Goal: Task Accomplishment & Management: Manage account settings

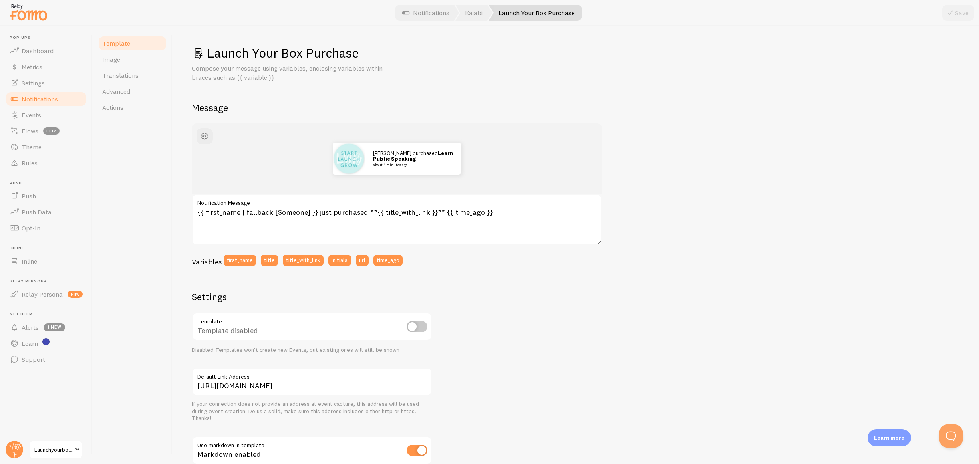
scroll to position [100, 0]
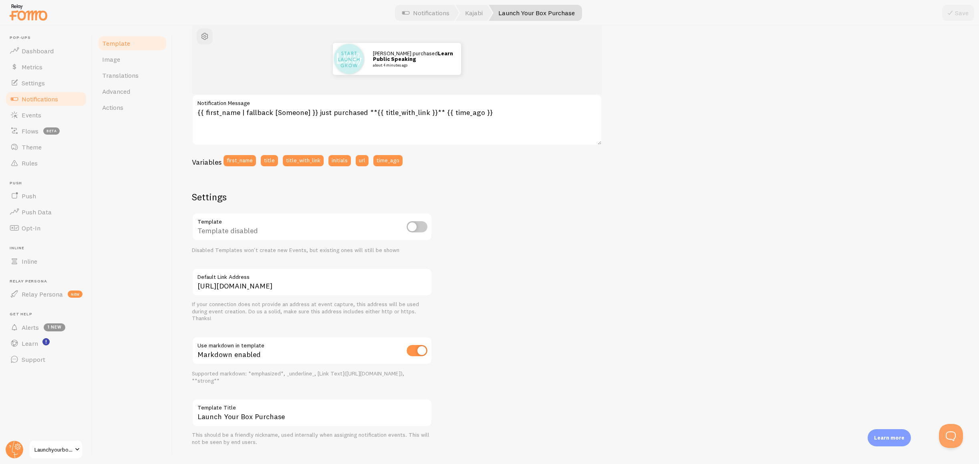
click at [44, 100] on span "Notifications" at bounding box center [40, 99] width 36 height 8
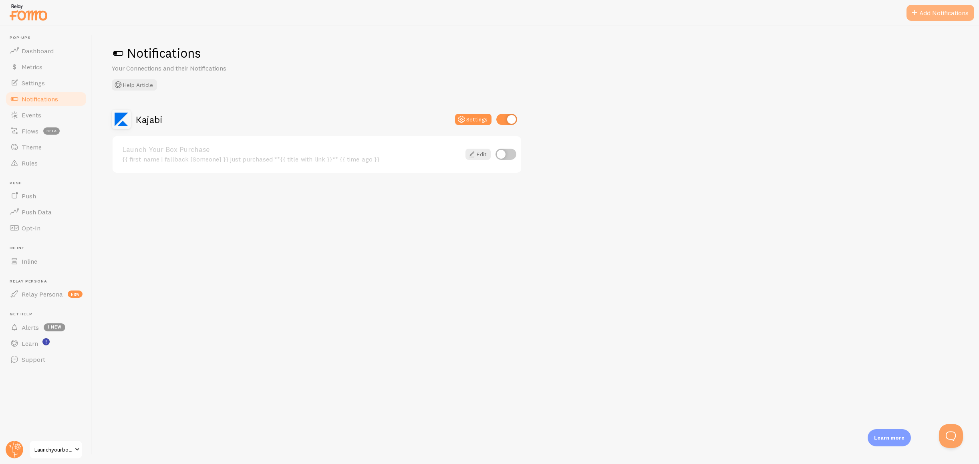
click at [931, 12] on button "Add Notifications" at bounding box center [941, 13] width 68 height 16
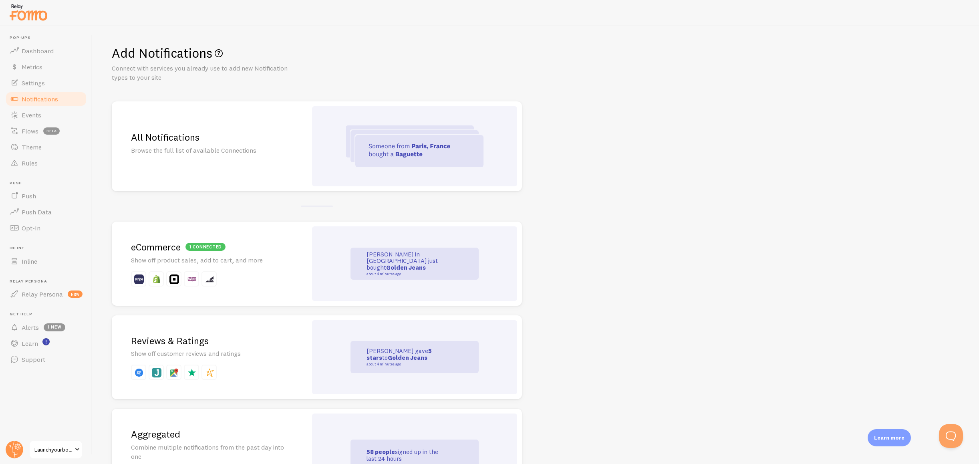
click at [275, 293] on div "1 connected eCommerce Show off product sales, add to cart, and more" at bounding box center [210, 264] width 196 height 84
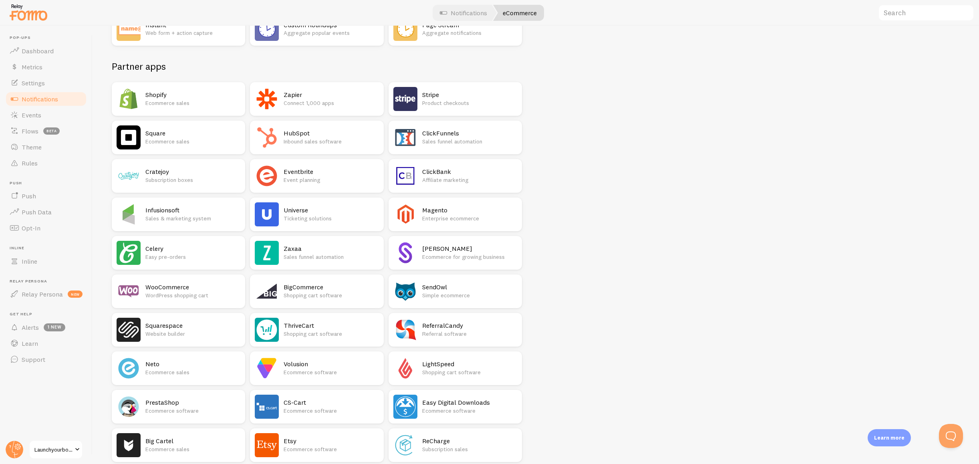
scroll to position [363, 0]
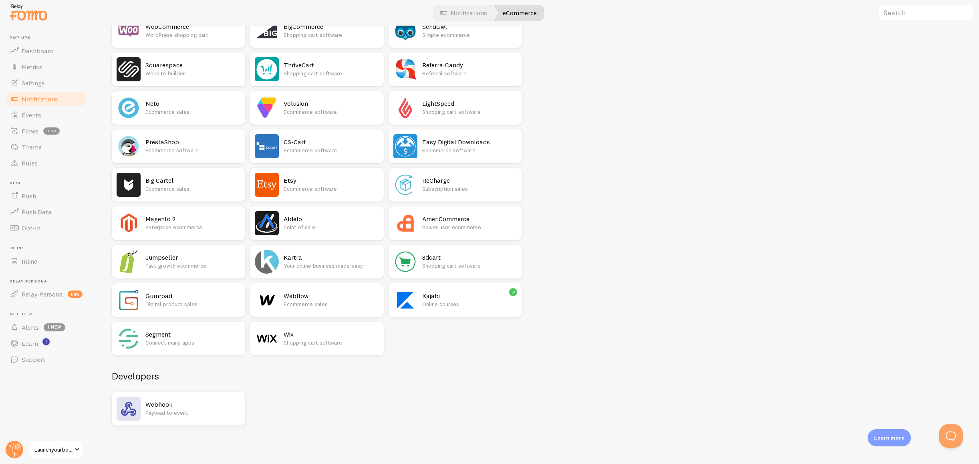
click at [459, 299] on h2 "Kajabi" at bounding box center [469, 296] width 95 height 8
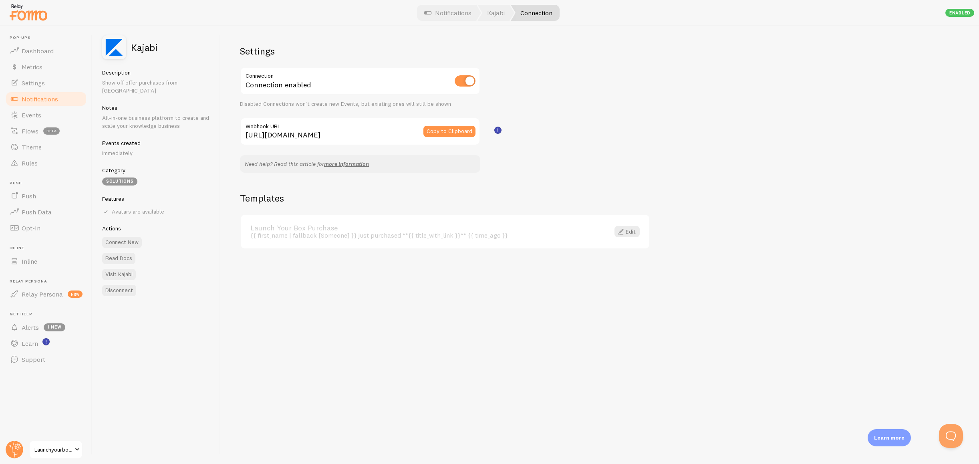
click at [458, 23] on div at bounding box center [489, 13] width 979 height 26
click at [457, 16] on link "Notifications" at bounding box center [448, 13] width 67 height 16
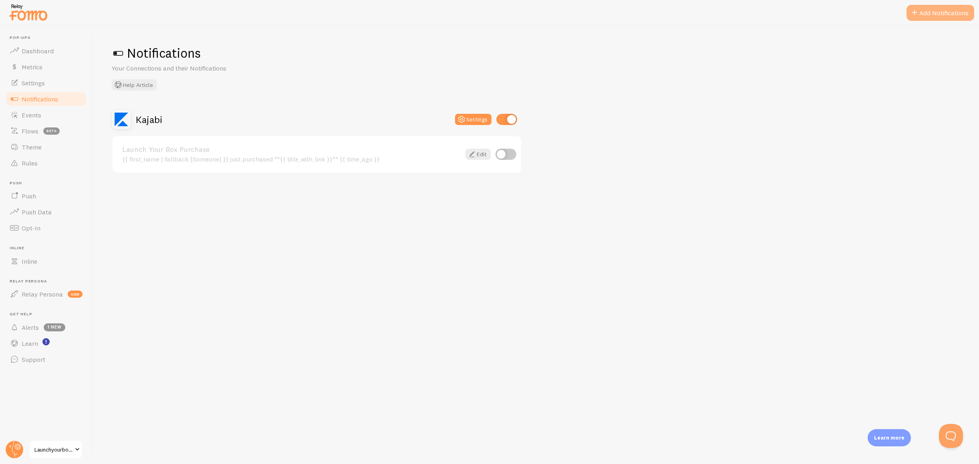
click at [949, 14] on button "Add Notifications" at bounding box center [941, 13] width 68 height 16
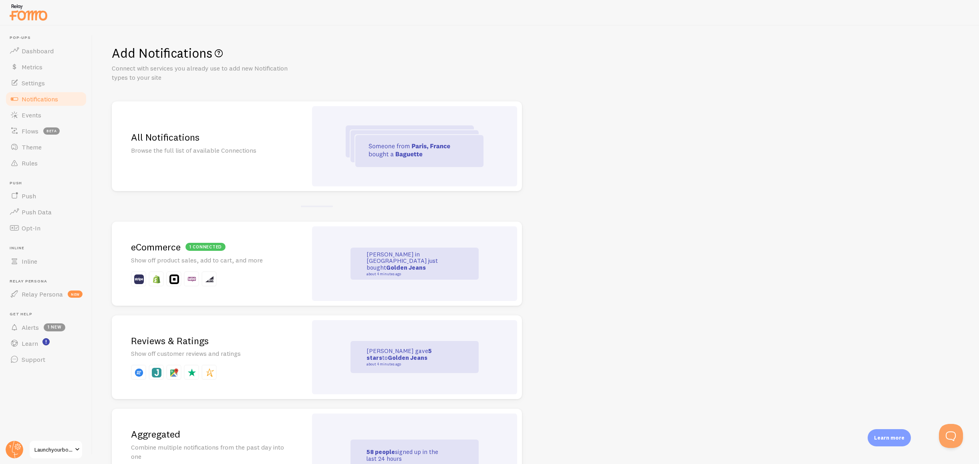
click at [42, 97] on span "Notifications" at bounding box center [40, 99] width 36 height 8
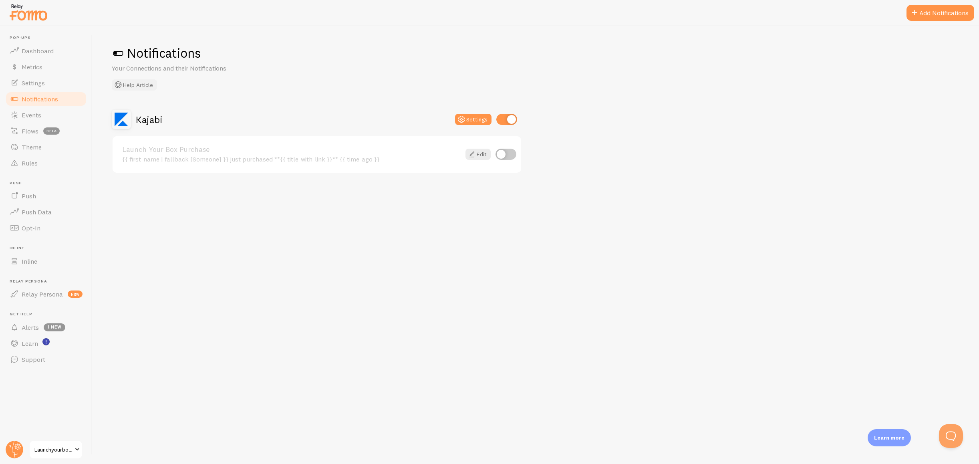
click at [144, 85] on button "Help Article" at bounding box center [134, 84] width 45 height 11
click at [365, 145] on div "Launch Your Box Purchase {{ first_name | fallback [Someone] }} just purchased *…" at bounding box center [317, 154] width 409 height 36
click at [162, 151] on link "Launch Your Box Purchase" at bounding box center [291, 149] width 339 height 7
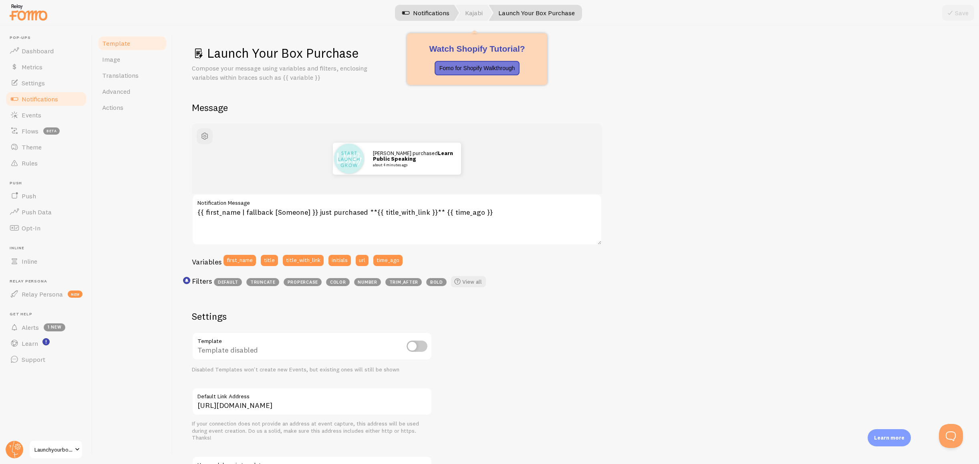
click at [468, 11] on link "Kajabi" at bounding box center [474, 13] width 37 height 16
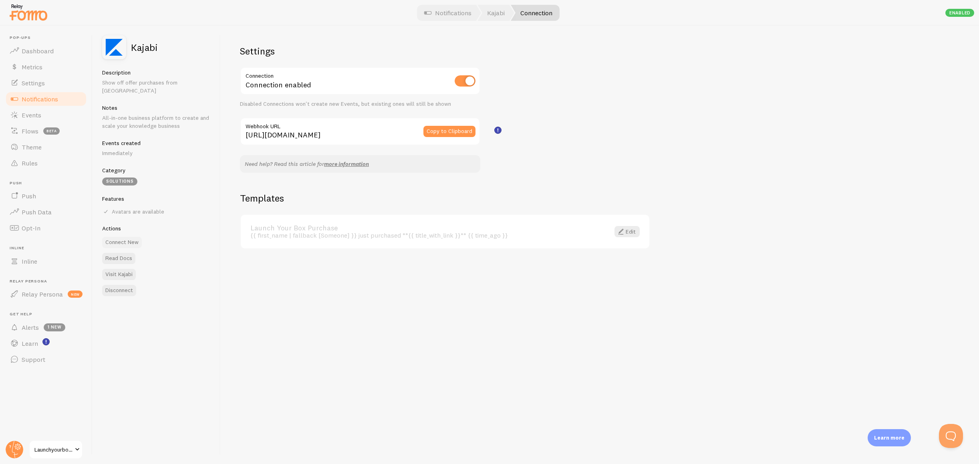
click at [110, 237] on button "Connect New" at bounding box center [122, 242] width 40 height 11
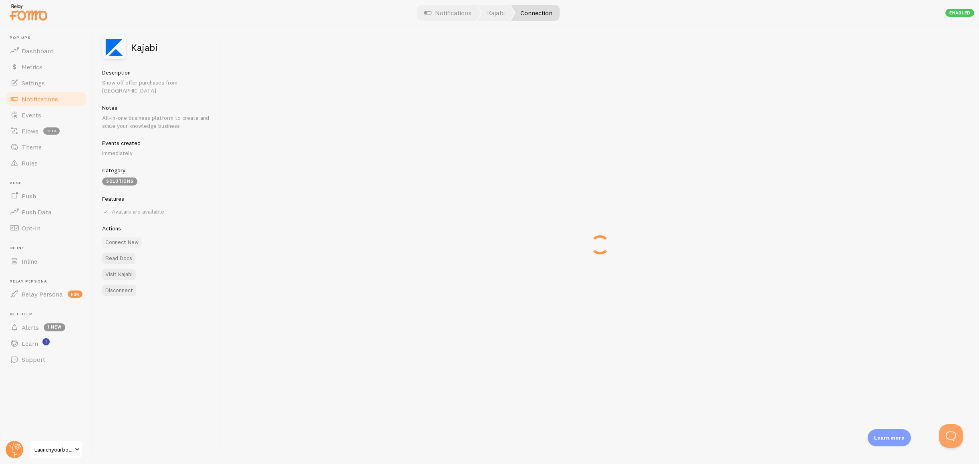
type input "[URL][DOMAIN_NAME]"
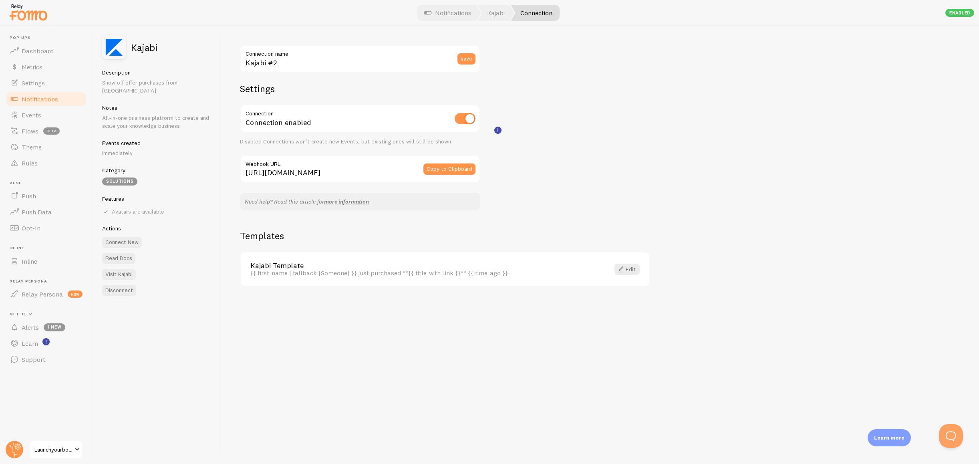
click at [292, 56] on label "Connection name" at bounding box center [360, 52] width 240 height 14
click at [292, 56] on input "Kajabi #2" at bounding box center [360, 59] width 240 height 28
click at [289, 60] on input "Kajabi #2" at bounding box center [360, 59] width 240 height 28
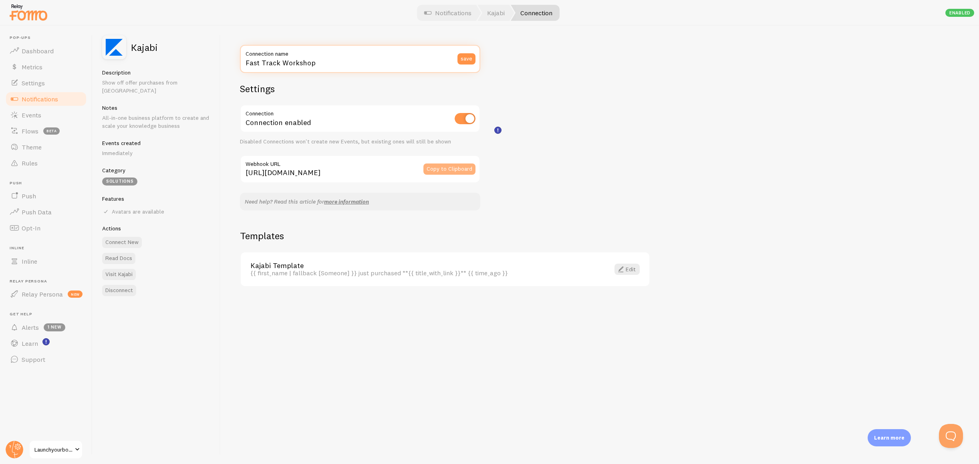
type input "Fast Track Workshop"
click at [438, 169] on button "Copy to Clipboard" at bounding box center [450, 168] width 52 height 11
click at [356, 170] on input "[URL][DOMAIN_NAME]" at bounding box center [360, 169] width 240 height 28
click at [630, 268] on link "Edit" at bounding box center [627, 269] width 25 height 11
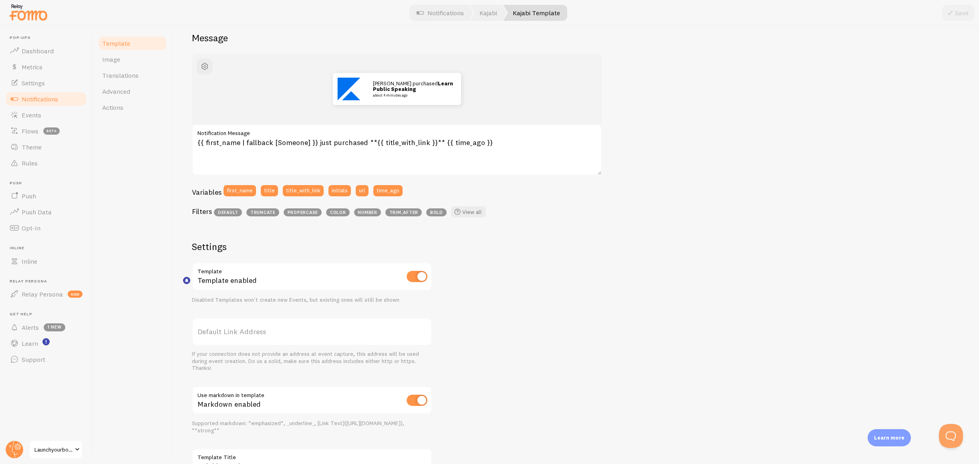
scroll to position [74, 0]
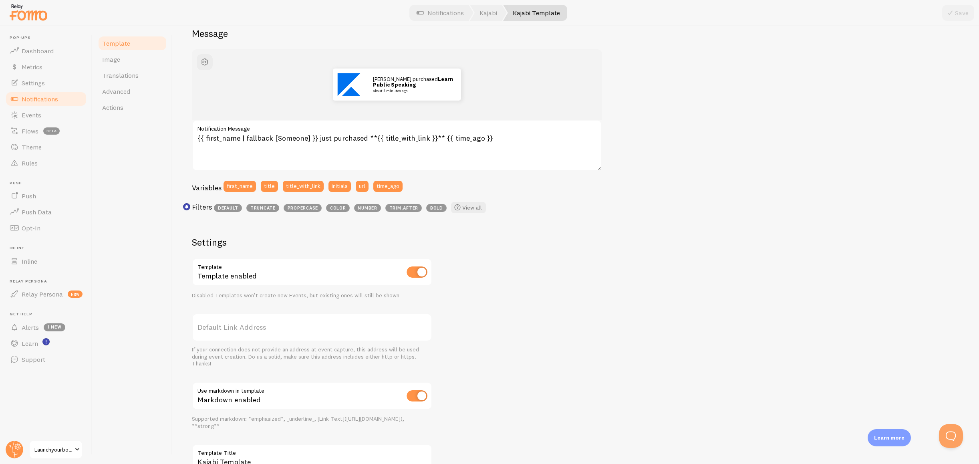
click at [414, 273] on input "checkbox" at bounding box center [417, 271] width 21 height 11
checkbox input "false"
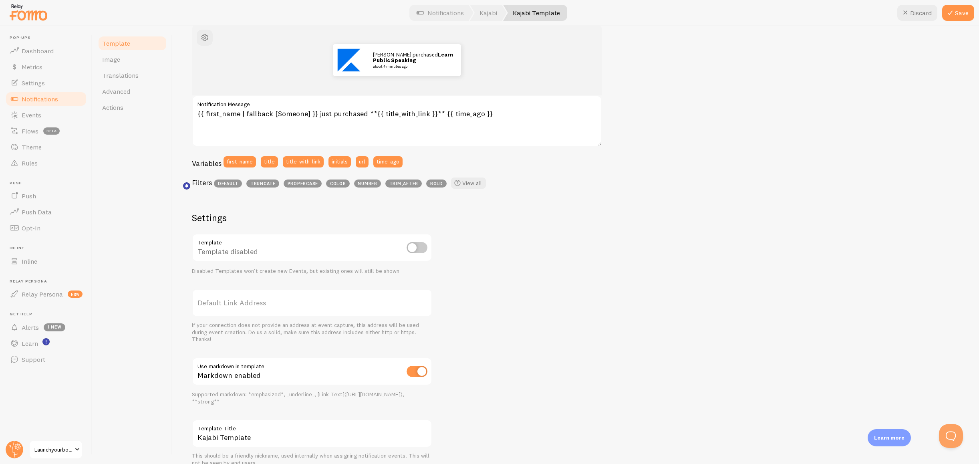
scroll to position [101, 0]
click at [263, 300] on label "Default Link Address" at bounding box center [312, 301] width 240 height 28
click at [263, 300] on input "Default Link Address" at bounding box center [312, 301] width 240 height 28
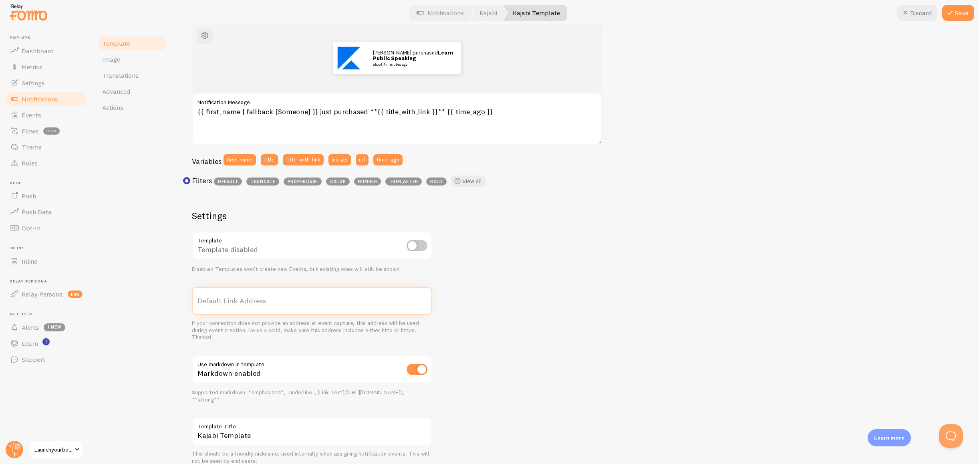
paste input "[URL][DOMAIN_NAME]"
type input "[URL][DOMAIN_NAME]"
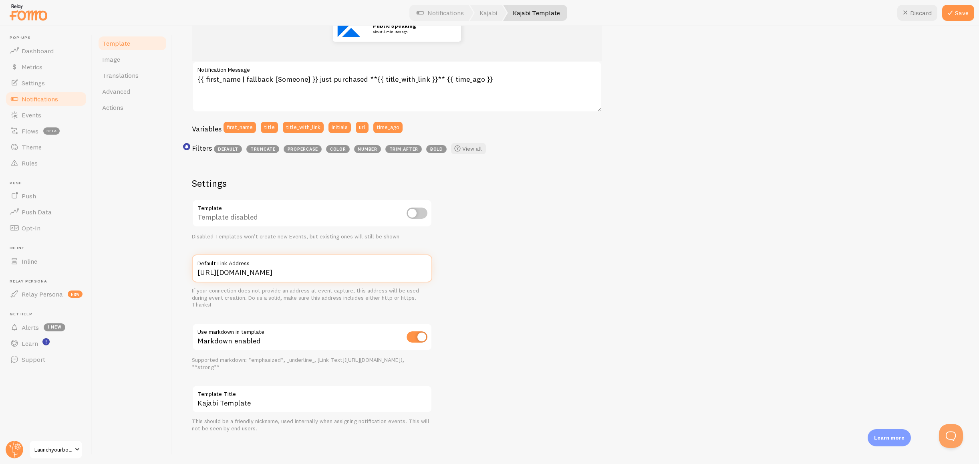
scroll to position [135, 0]
click at [265, 400] on input "Kajabi Template" at bounding box center [312, 397] width 240 height 28
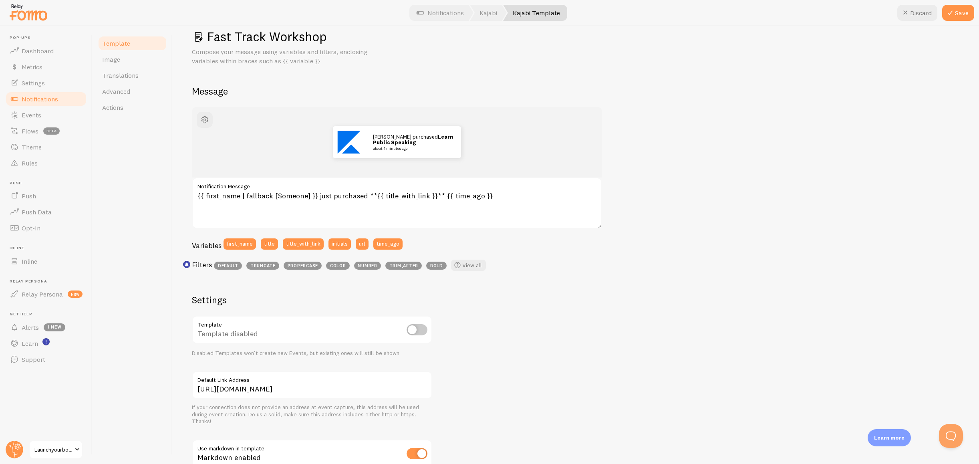
scroll to position [0, 0]
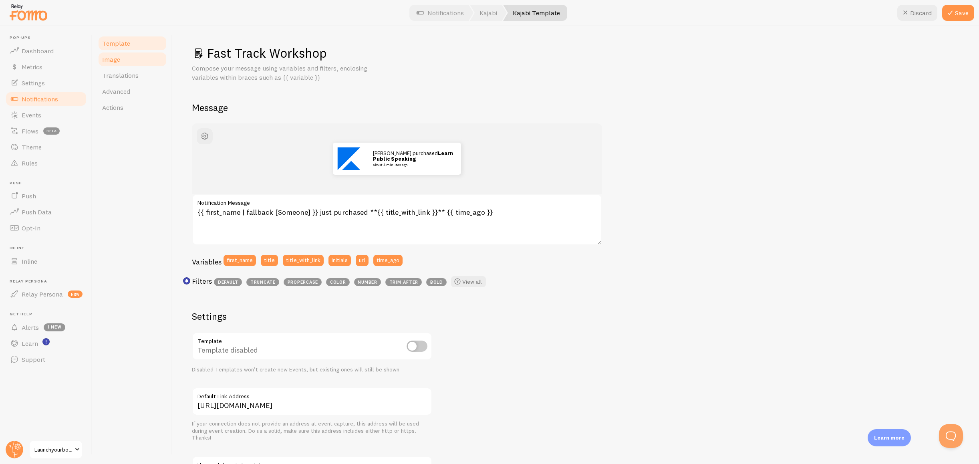
type input "Fast Track Workshop"
click at [124, 59] on link "Image" at bounding box center [132, 59] width 70 height 16
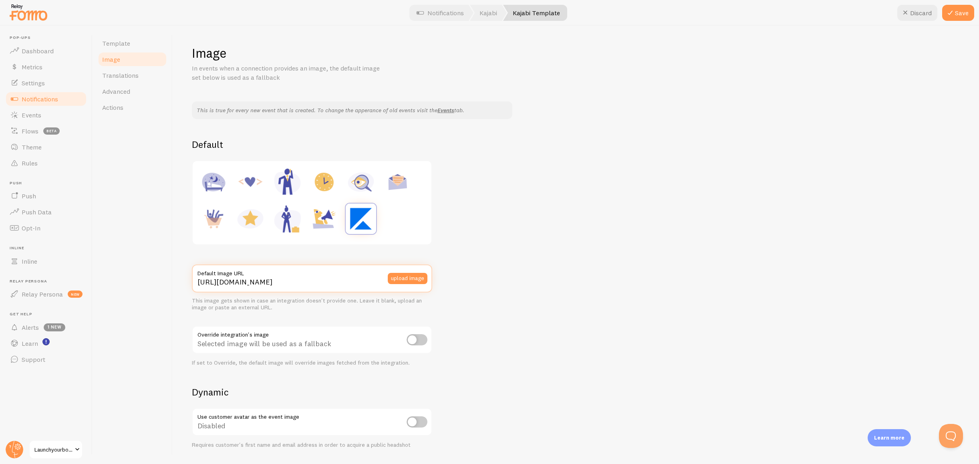
click at [332, 284] on input "[URL][DOMAIN_NAME]" at bounding box center [312, 278] width 240 height 28
click at [399, 280] on button "upload image" at bounding box center [408, 278] width 40 height 11
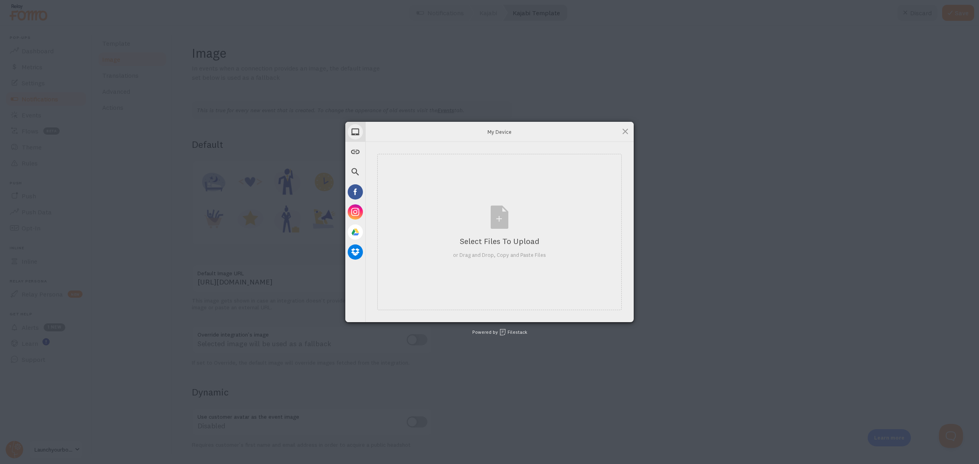
click at [701, 121] on div "My Device Link (URL) Web Search Facebook Instagram Google Drive Dropbox My Devi…" at bounding box center [489, 232] width 979 height 464
click at [624, 130] on span at bounding box center [625, 131] width 9 height 9
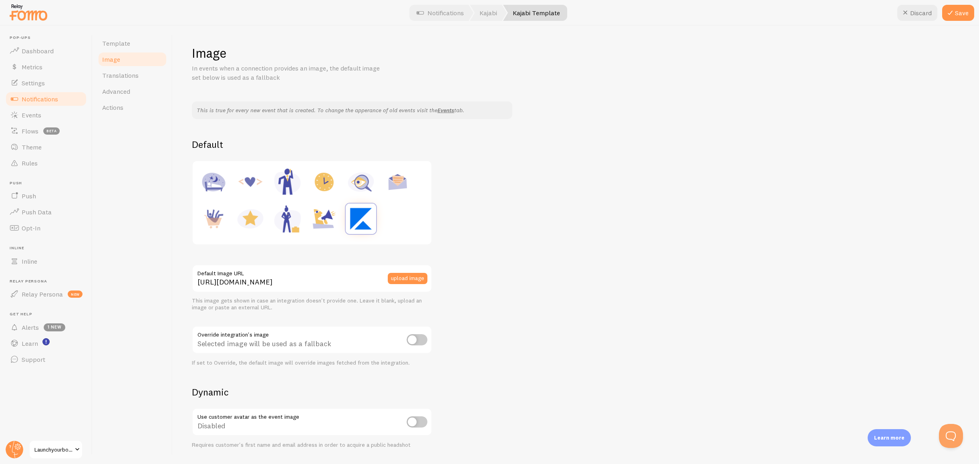
click at [363, 216] on img at bounding box center [361, 219] width 30 height 30
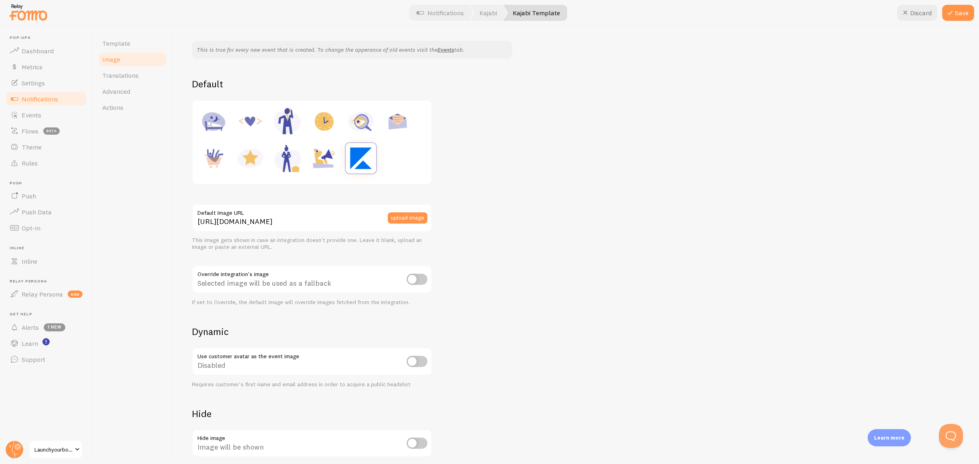
scroll to position [112, 0]
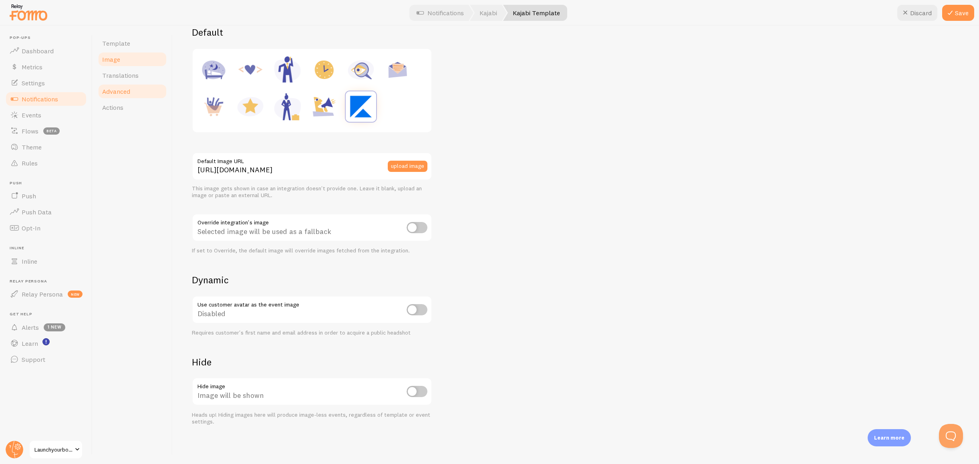
click at [123, 89] on span "Advanced" at bounding box center [116, 91] width 28 height 8
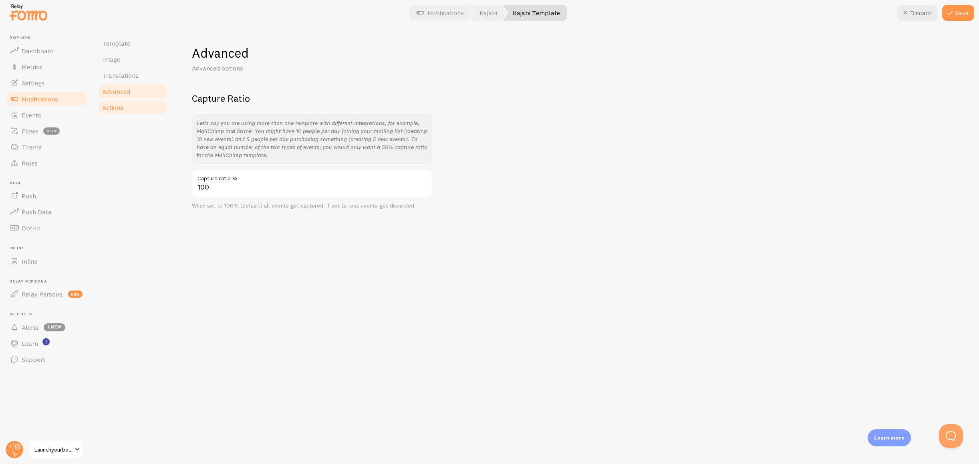
click at [124, 105] on link "Actions" at bounding box center [132, 107] width 70 height 16
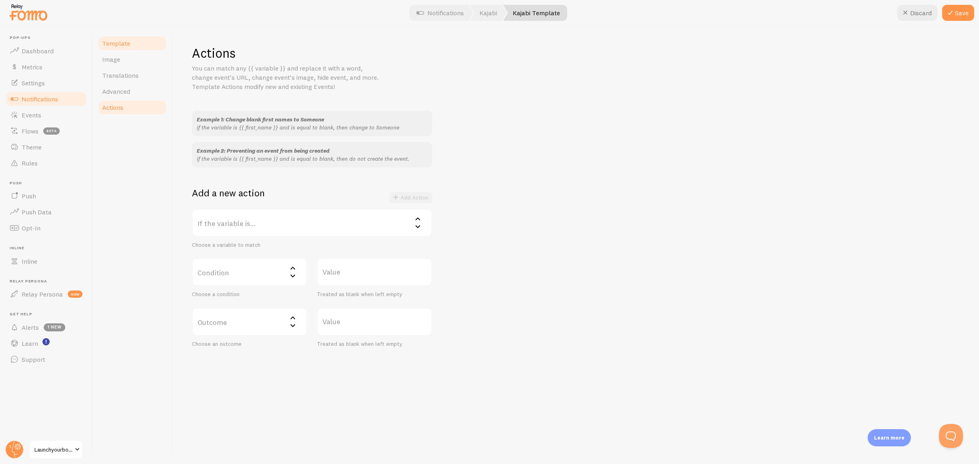
click at [121, 46] on span "Template" at bounding box center [116, 43] width 28 height 8
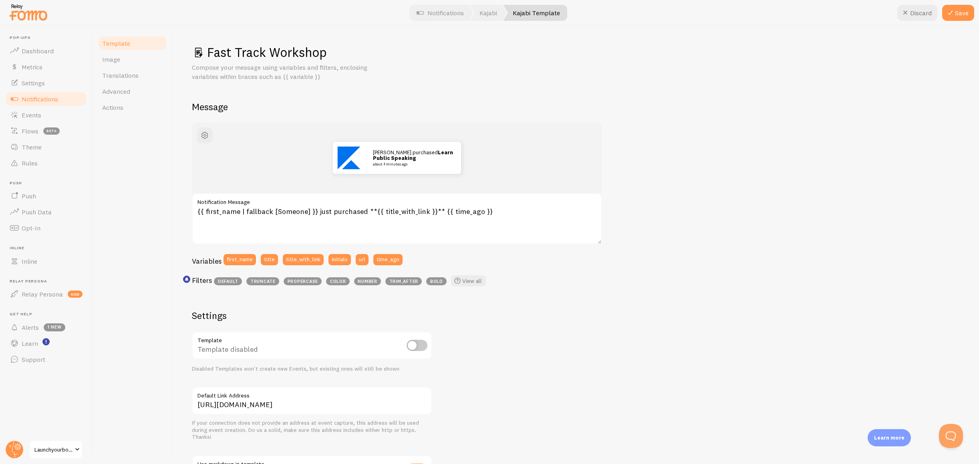
scroll to position [0, 0]
click at [958, 13] on button "Save" at bounding box center [958, 13] width 32 height 16
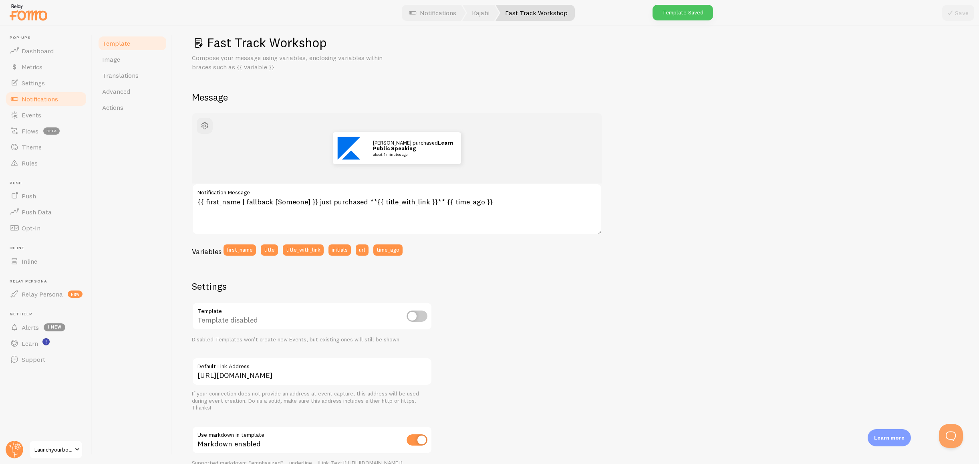
scroll to position [9, 0]
click at [39, 101] on span "Notifications" at bounding box center [40, 99] width 36 height 8
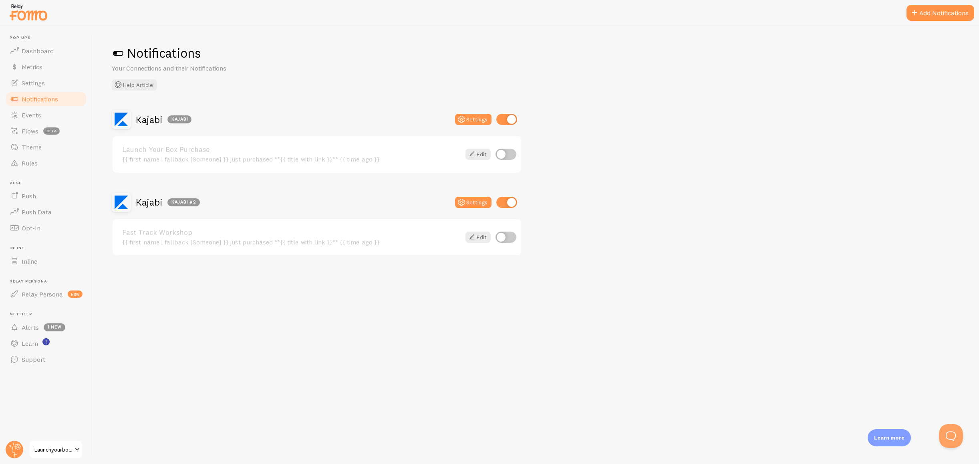
click at [431, 153] on div "Launch Your Box Purchase {{ first_name | fallback [Someone] }} just purchased *…" at bounding box center [291, 154] width 339 height 17
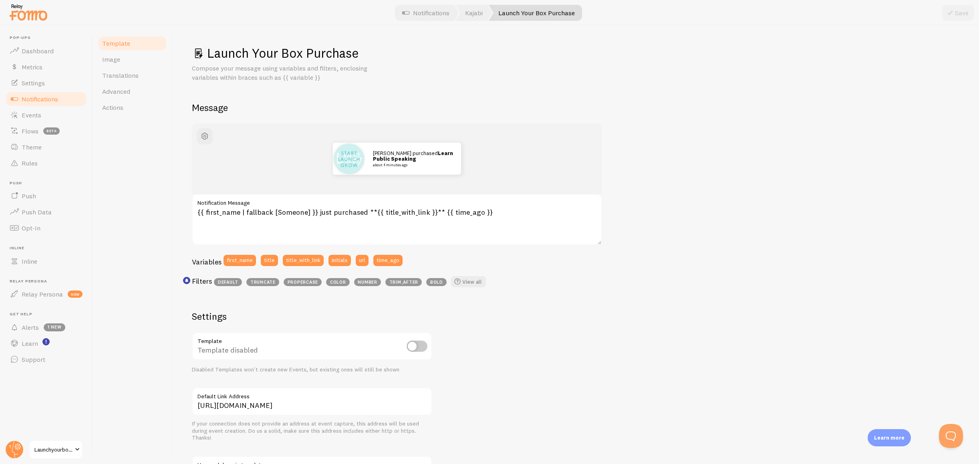
click at [52, 100] on span "Notifications" at bounding box center [40, 99] width 36 height 8
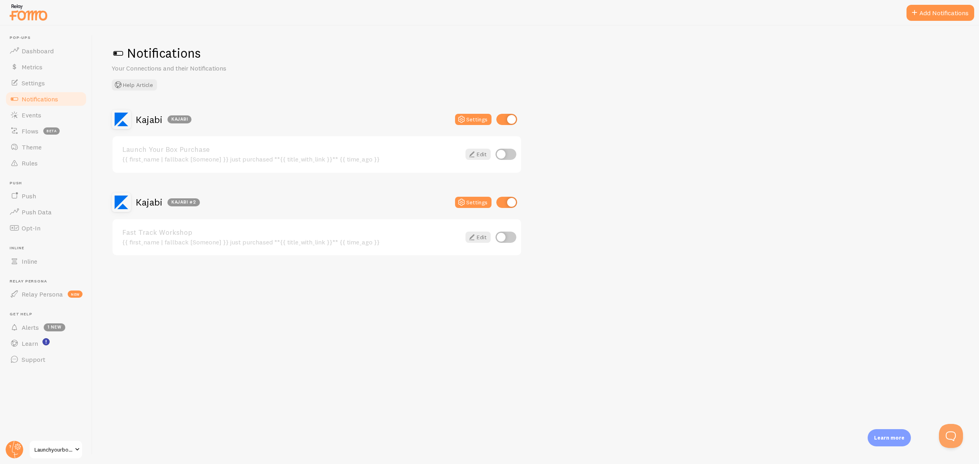
click at [288, 150] on link "Launch Your Box Purchase" at bounding box center [291, 149] width 339 height 7
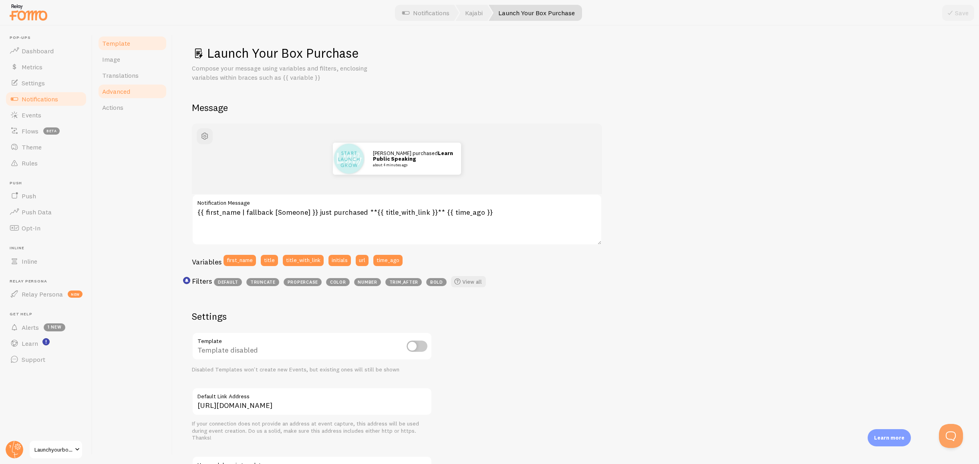
click at [124, 93] on span "Advanced" at bounding box center [116, 91] width 28 height 8
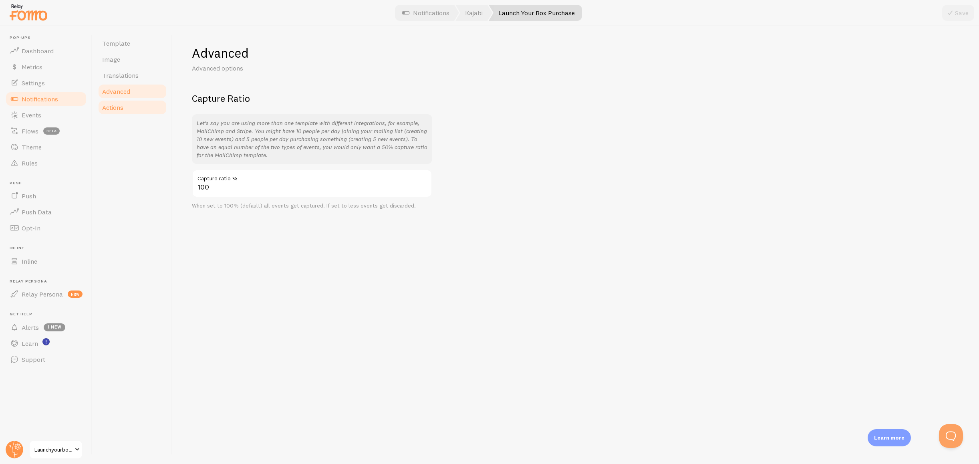
click at [118, 110] on span "Actions" at bounding box center [112, 107] width 21 height 8
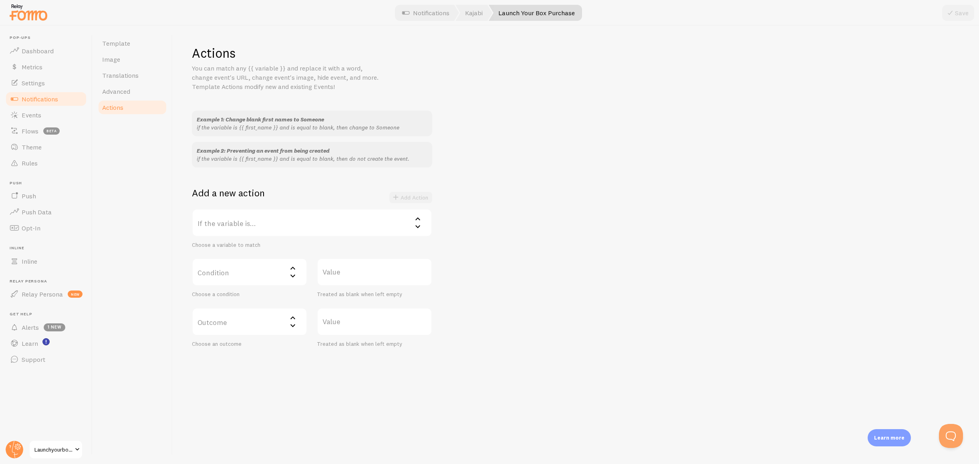
click at [40, 99] on span "Notifications" at bounding box center [40, 99] width 36 height 8
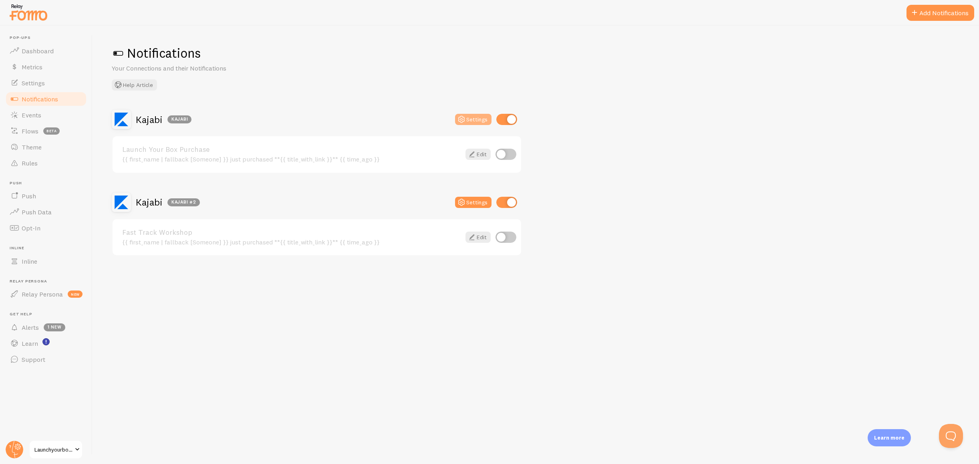
click at [478, 123] on button "Settings" at bounding box center [473, 119] width 36 height 11
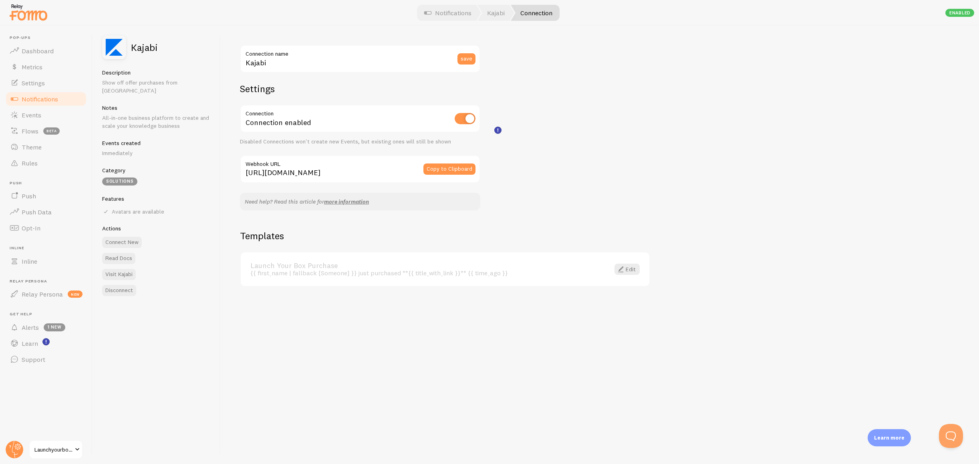
click at [41, 97] on span "Notifications" at bounding box center [40, 99] width 36 height 8
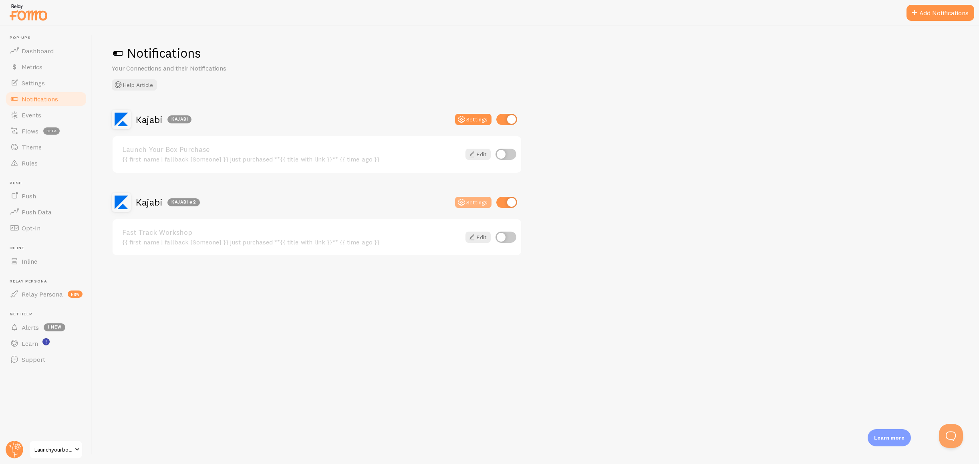
click at [472, 205] on button "Settings" at bounding box center [473, 202] width 36 height 11
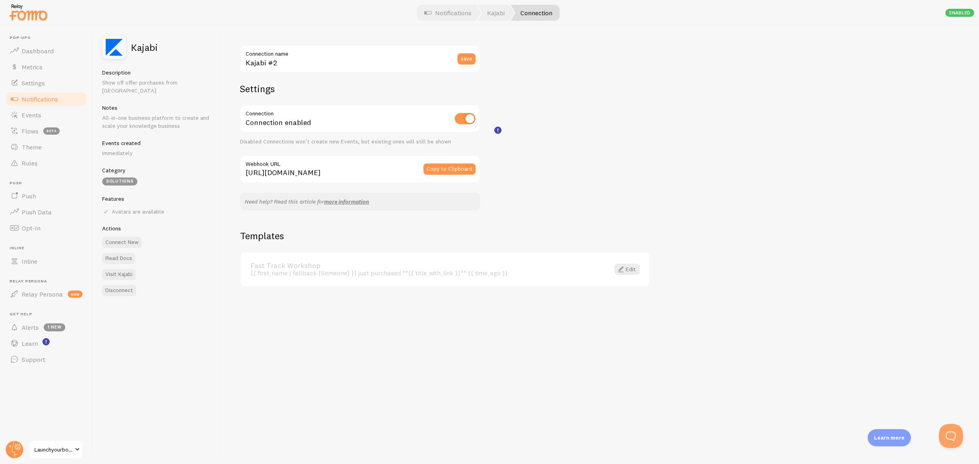
click at [50, 99] on span "Notifications" at bounding box center [40, 99] width 36 height 8
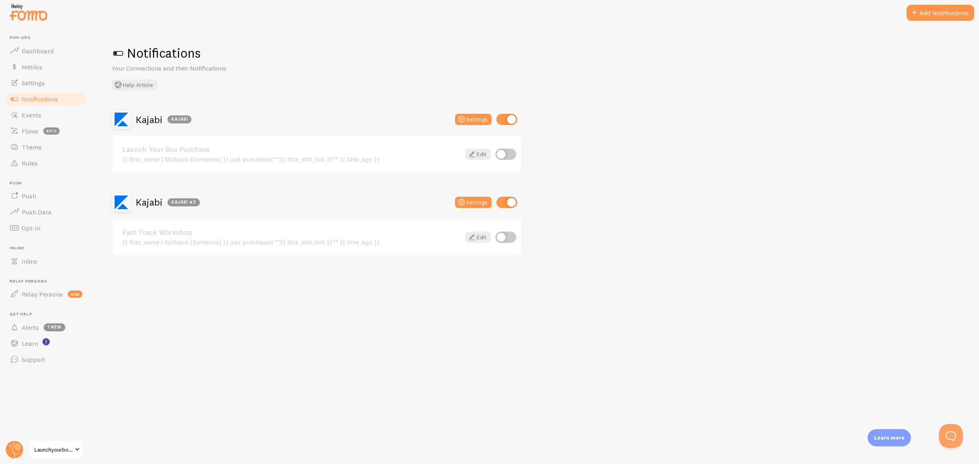
click at [506, 200] on input "checkbox" at bounding box center [506, 202] width 21 height 11
checkbox input "false"
click at [502, 115] on input "checkbox" at bounding box center [506, 119] width 21 height 11
checkbox input "false"
click at [36, 121] on link "Events" at bounding box center [46, 115] width 83 height 16
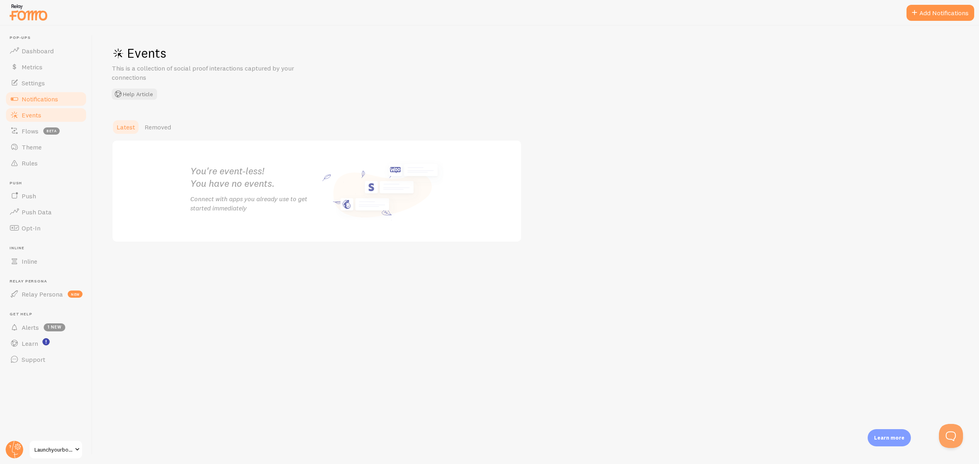
click at [41, 99] on span "Notifications" at bounding box center [40, 99] width 36 height 8
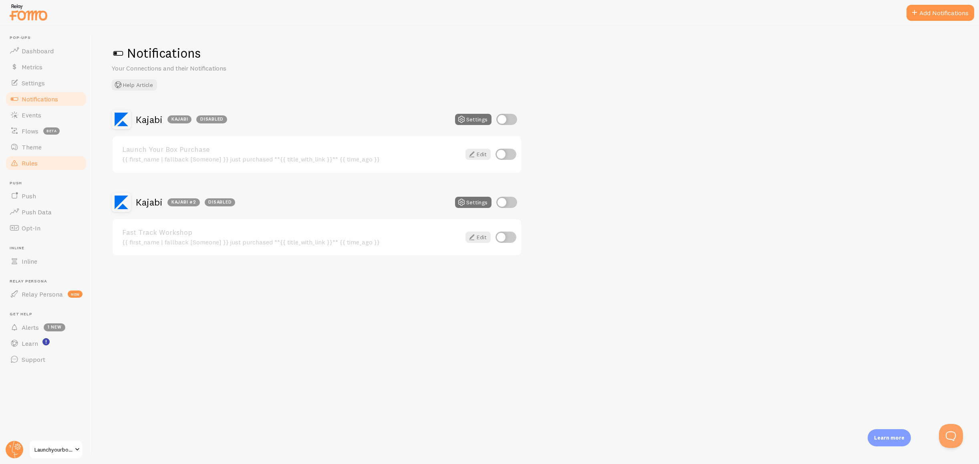
click at [26, 165] on span "Rules" at bounding box center [30, 163] width 16 height 8
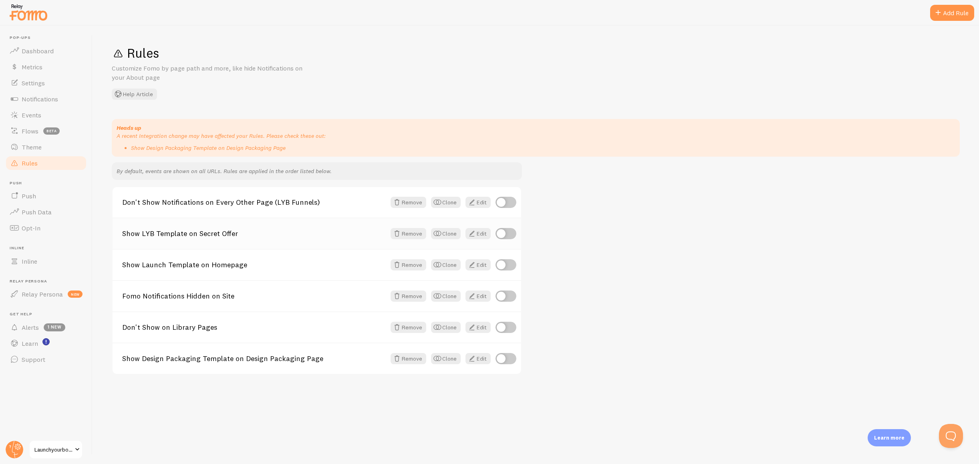
click at [293, 233] on link "Show LYB Template on Secret Offer" at bounding box center [254, 233] width 264 height 7
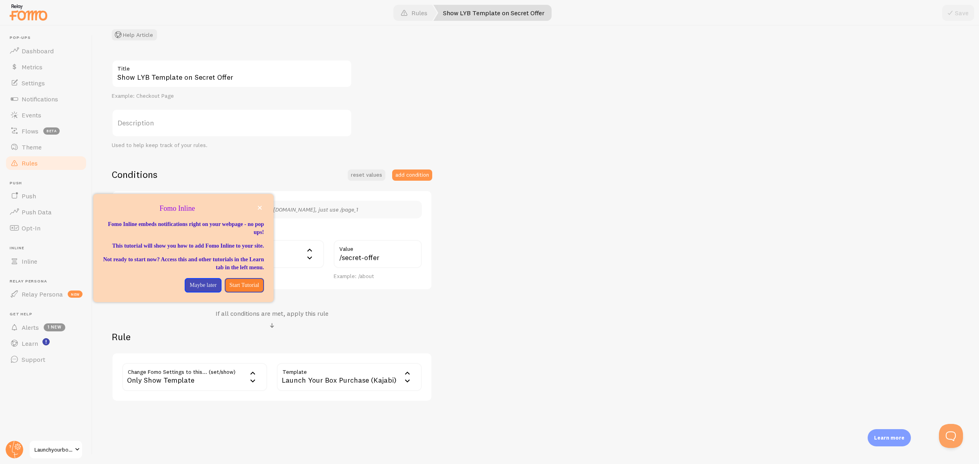
scroll to position [67, 0]
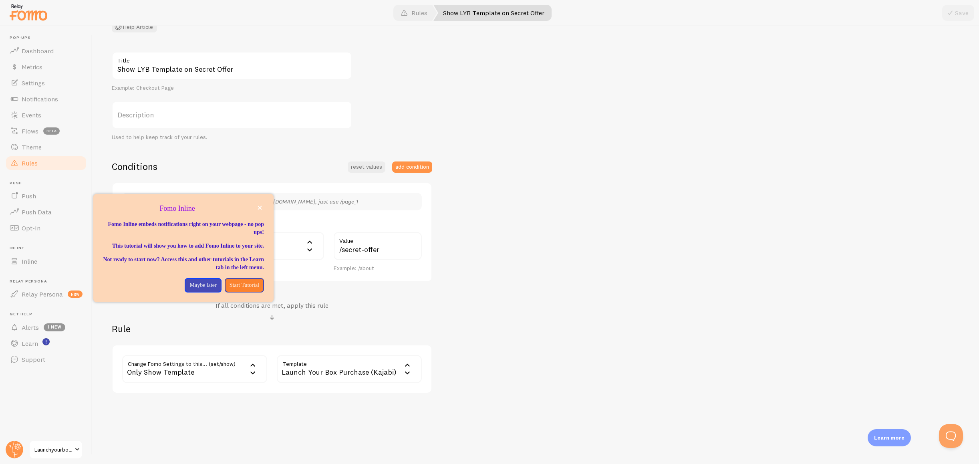
click at [543, 351] on div "Show LYB Template on Secret Offer Title Example: Checkout Page Description Used…" at bounding box center [536, 223] width 848 height 342
click at [260, 208] on icon "close," at bounding box center [260, 208] width 4 height 4
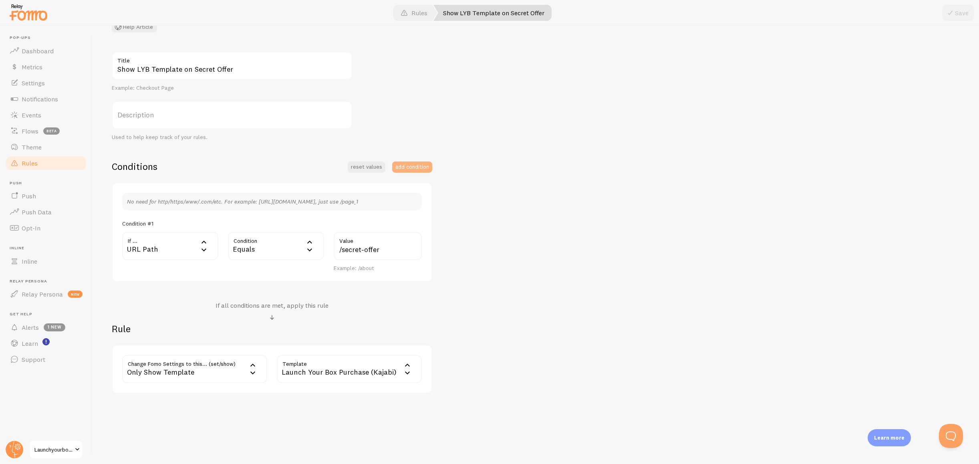
click at [404, 165] on button "add condition" at bounding box center [412, 166] width 40 height 11
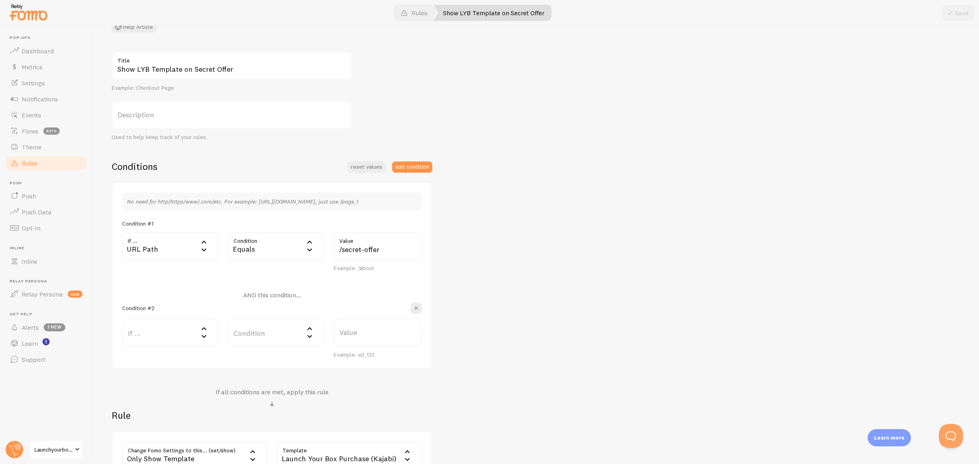
click at [315, 248] on div "Equals" at bounding box center [276, 246] width 96 height 28
click at [261, 310] on li "Contains" at bounding box center [276, 313] width 95 height 14
click at [288, 252] on div "Contains" at bounding box center [276, 246] width 96 height 28
click at [271, 272] on li "Equals" at bounding box center [276, 272] width 95 height 14
click at [416, 309] on span "button" at bounding box center [416, 308] width 8 height 8
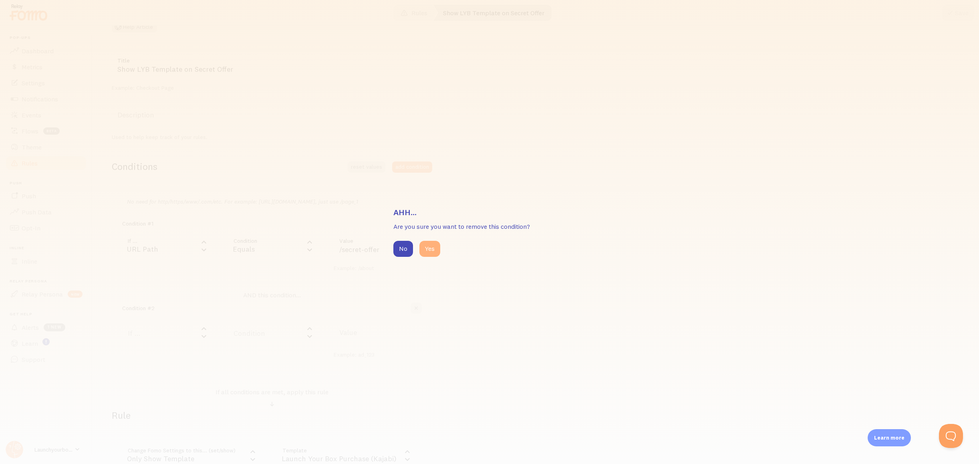
click at [433, 248] on button "Yes" at bounding box center [430, 249] width 21 height 16
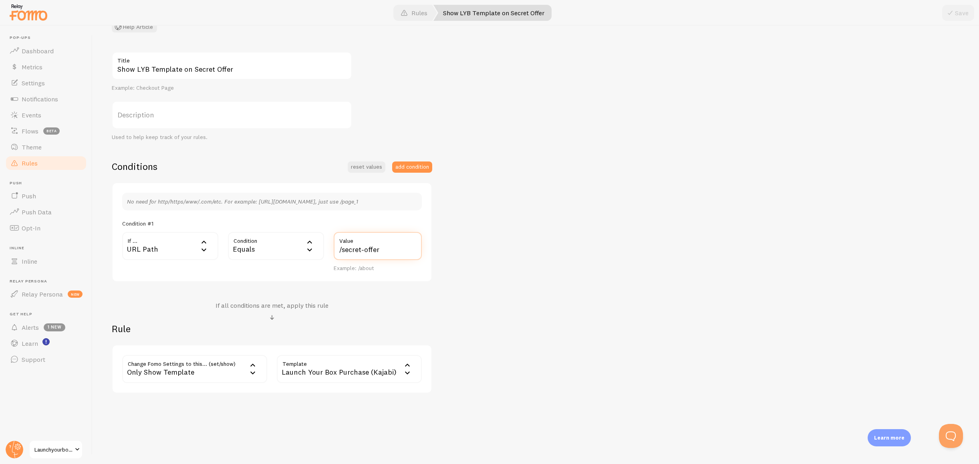
drag, startPoint x: 383, startPoint y: 250, endPoint x: 299, endPoint y: 249, distance: 84.2
click at [299, 249] on div "If ... url URL Path URL Path URL Parameter Home page Mobile Browser URL Host CS…" at bounding box center [271, 252] width 309 height 40
click at [213, 379] on div "Only Show Template" at bounding box center [194, 369] width 145 height 28
click at [190, 399] on li "Notifications" at bounding box center [194, 395] width 143 height 14
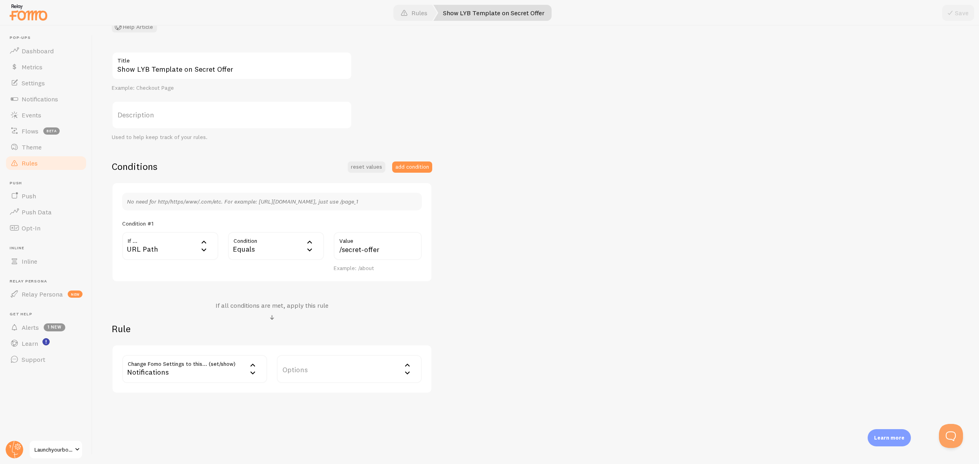
click at [355, 369] on label "Options" at bounding box center [349, 369] width 145 height 28
click at [342, 409] on li "Only show Fomo if conditions met" at bounding box center [349, 408] width 143 height 14
click at [949, 15] on span at bounding box center [951, 13] width 10 height 10
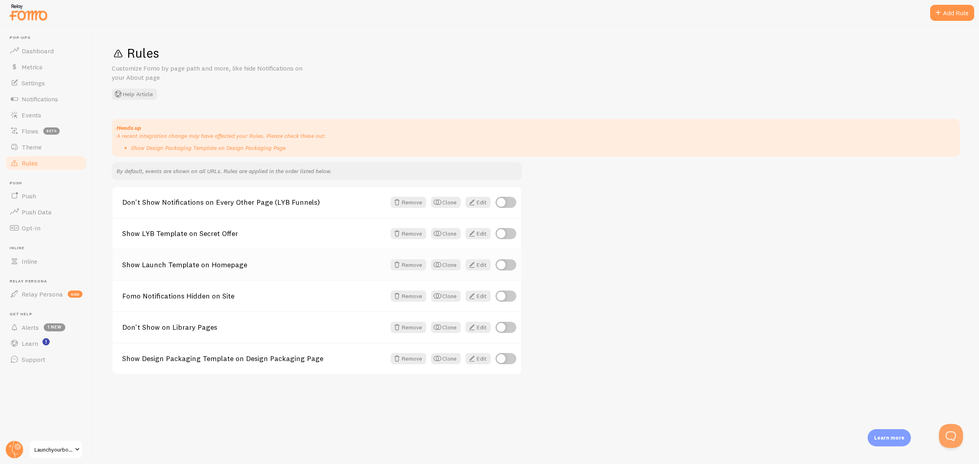
click at [190, 268] on link "Show Launch Template on Homepage" at bounding box center [254, 264] width 264 height 7
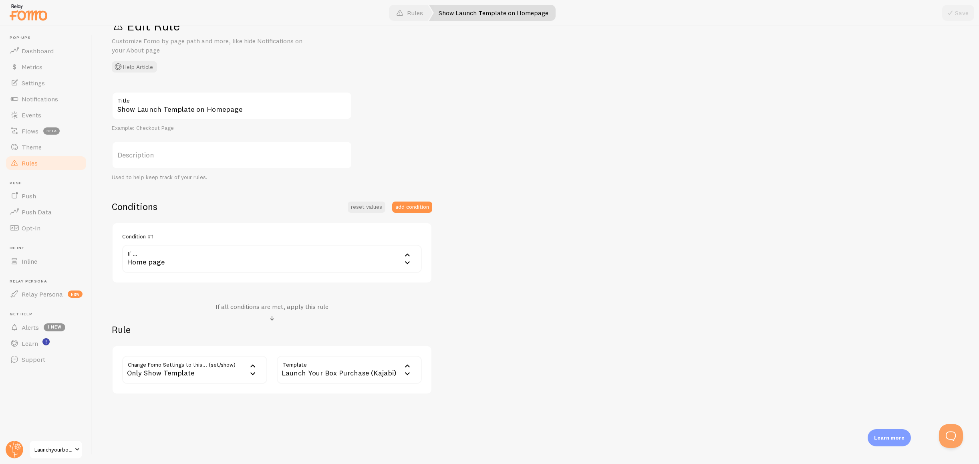
scroll to position [28, 0]
click at [327, 366] on div "Launch Your Box Purchase (Kajabi)" at bounding box center [349, 369] width 145 height 28
click at [208, 365] on div "Only Show Template" at bounding box center [194, 369] width 145 height 28
click at [175, 391] on li "Notifications" at bounding box center [194, 395] width 143 height 14
click at [331, 374] on label "Options" at bounding box center [349, 369] width 145 height 28
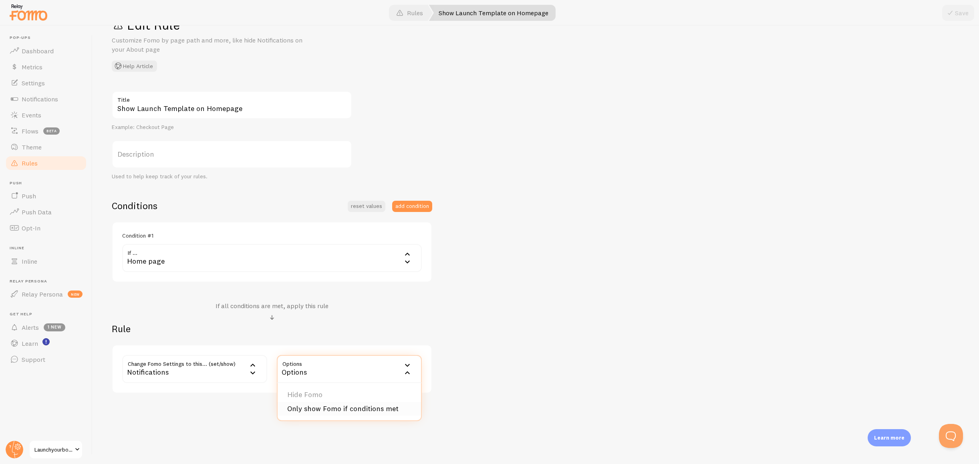
click at [325, 409] on li "Only show Fomo if conditions met" at bounding box center [349, 409] width 143 height 14
drag, startPoint x: 952, startPoint y: 14, endPoint x: 539, endPoint y: 59, distance: 416.0
click at [952, 14] on span at bounding box center [951, 13] width 10 height 10
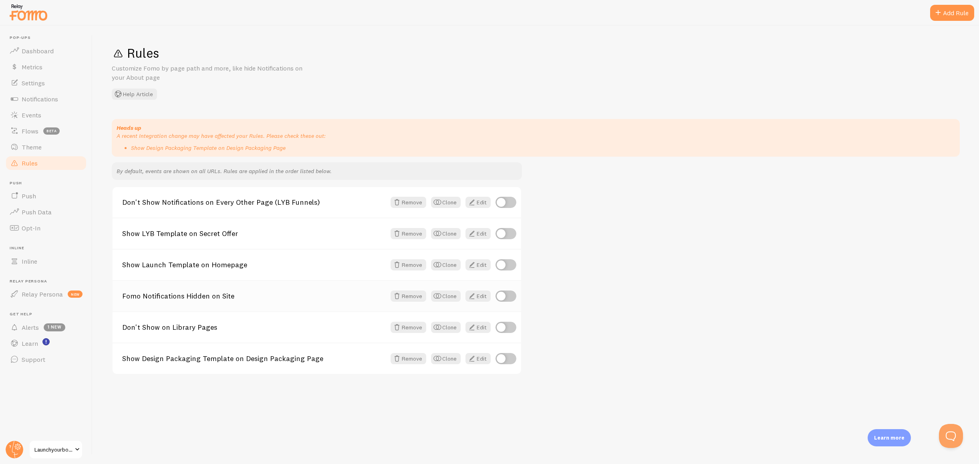
click at [248, 290] on div "Fomo Notifications Hidden on Site Remove Clone Edit" at bounding box center [317, 295] width 409 height 31
click at [268, 202] on link "Don't Show Notifications on Every Other Page (LYB Funnels)" at bounding box center [254, 202] width 264 height 7
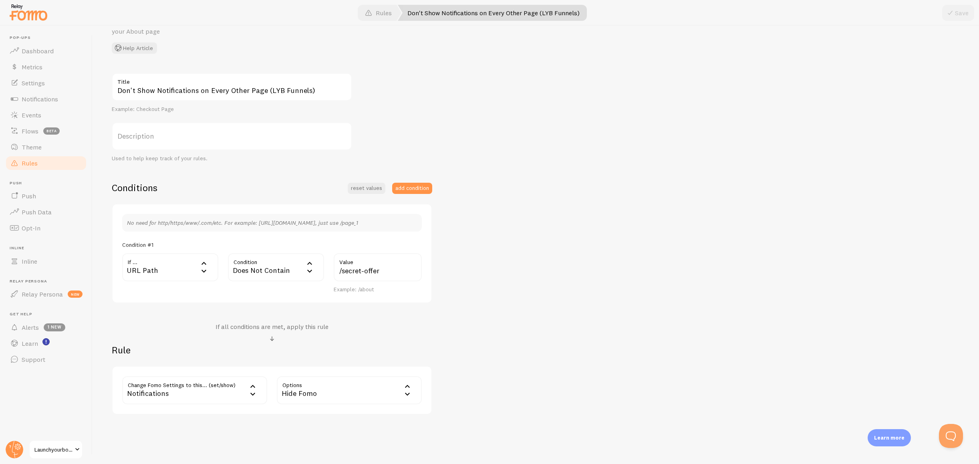
scroll to position [44, 0]
click at [53, 161] on link "Rules" at bounding box center [46, 163] width 83 height 16
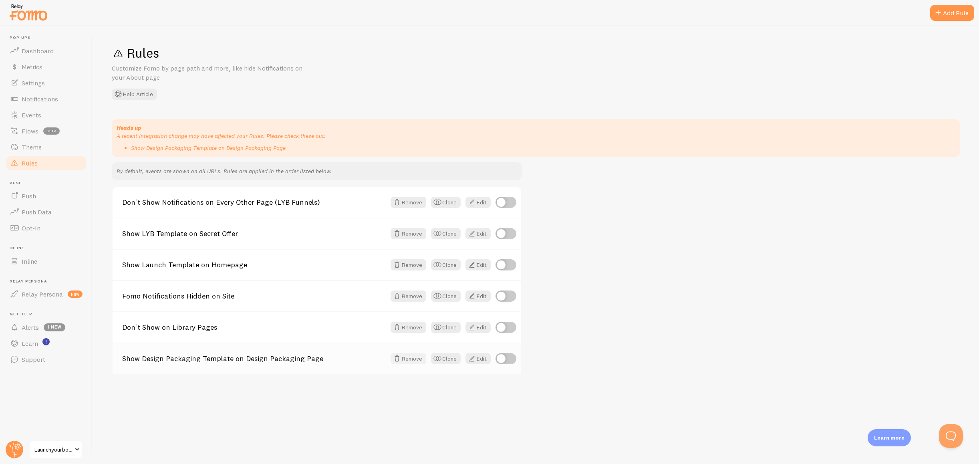
click at [415, 359] on button "Remove" at bounding box center [409, 358] width 36 height 11
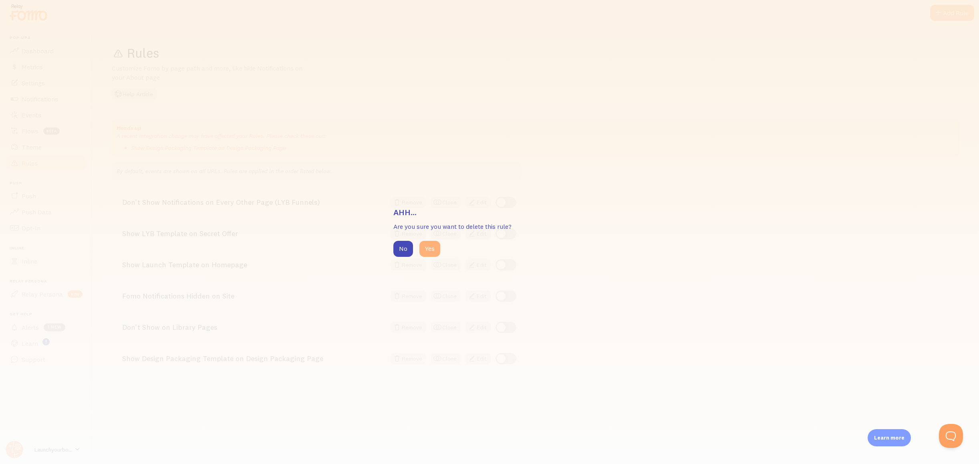
click at [427, 247] on button "Yes" at bounding box center [430, 249] width 21 height 16
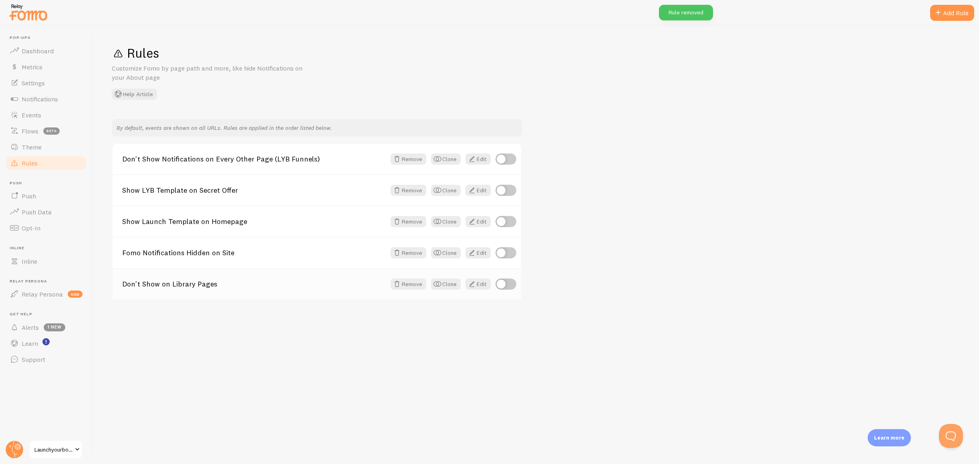
click at [264, 285] on link "Don't Show on Library Pages" at bounding box center [254, 283] width 264 height 7
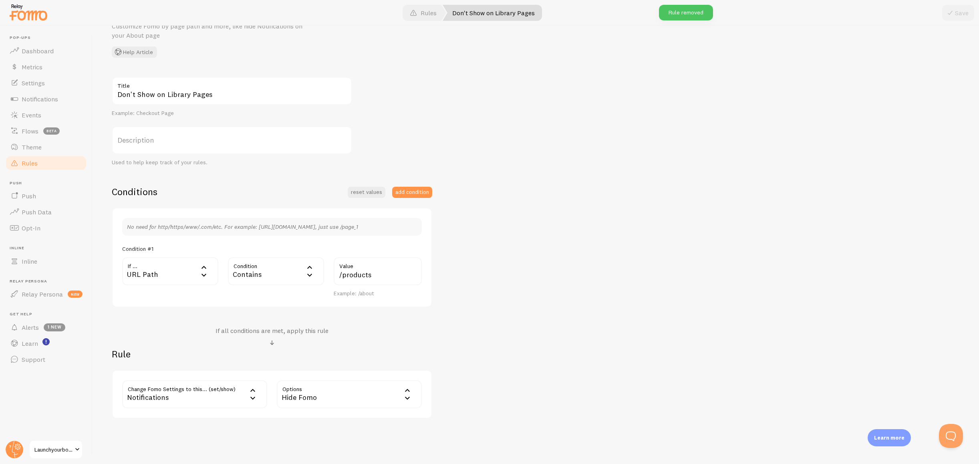
scroll to position [67, 0]
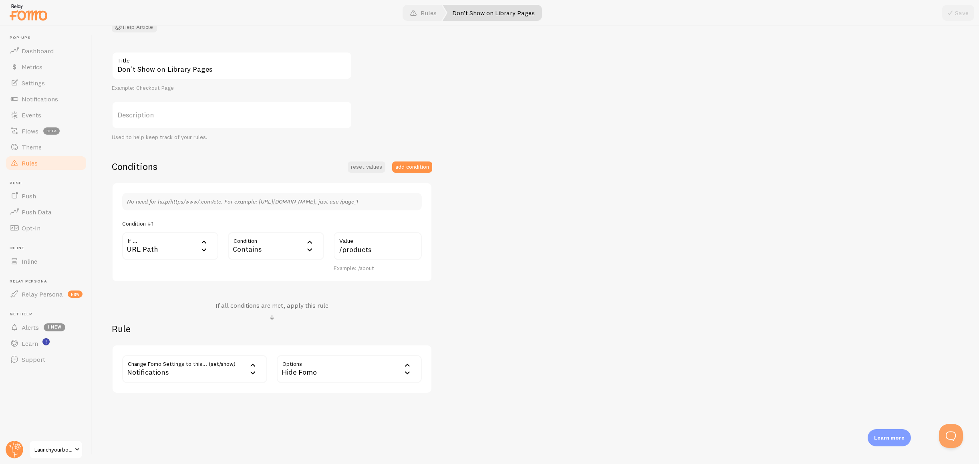
click at [57, 165] on link "Rules" at bounding box center [46, 163] width 83 height 16
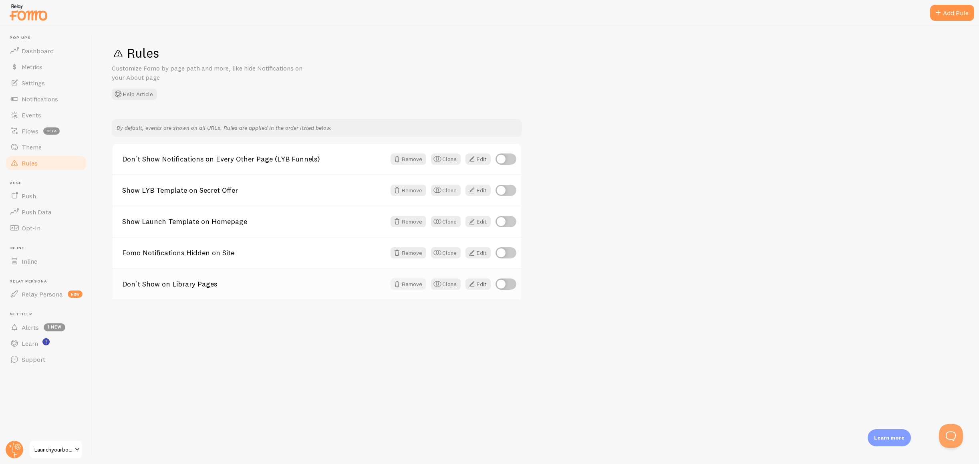
click at [406, 284] on button "Remove" at bounding box center [409, 283] width 36 height 11
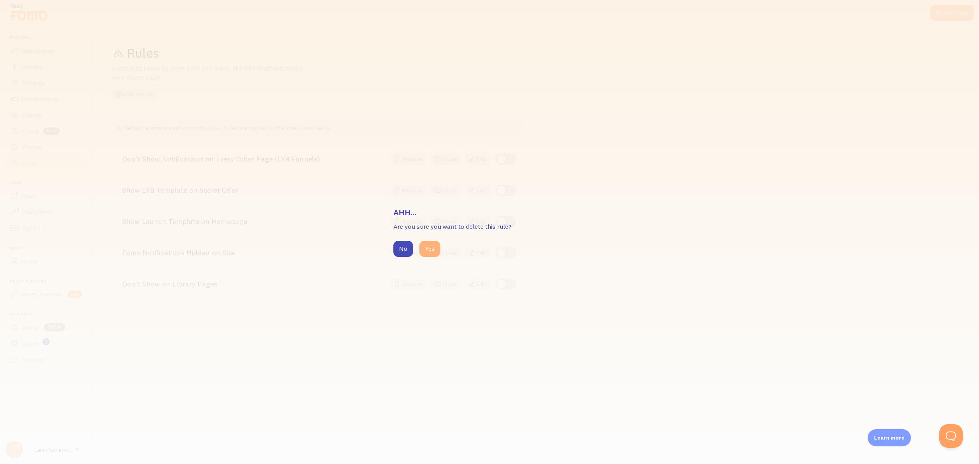
click at [433, 248] on button "Yes" at bounding box center [430, 249] width 21 height 16
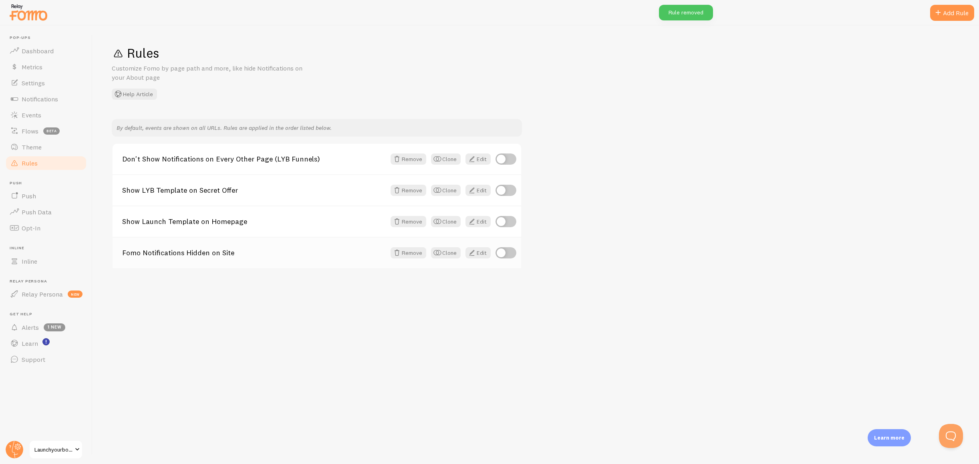
click at [265, 250] on link "Fomo Notifications Hidden on Site" at bounding box center [254, 252] width 264 height 7
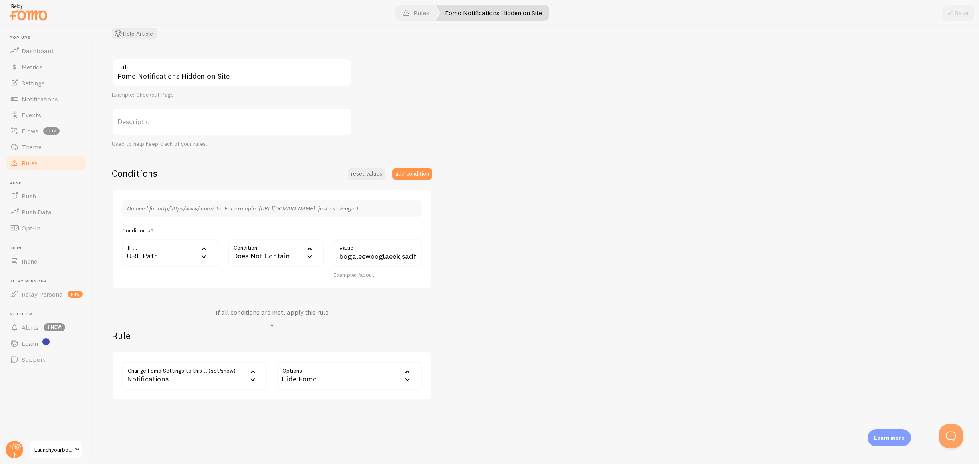
scroll to position [63, 0]
click at [36, 159] on span "Rules" at bounding box center [30, 163] width 16 height 8
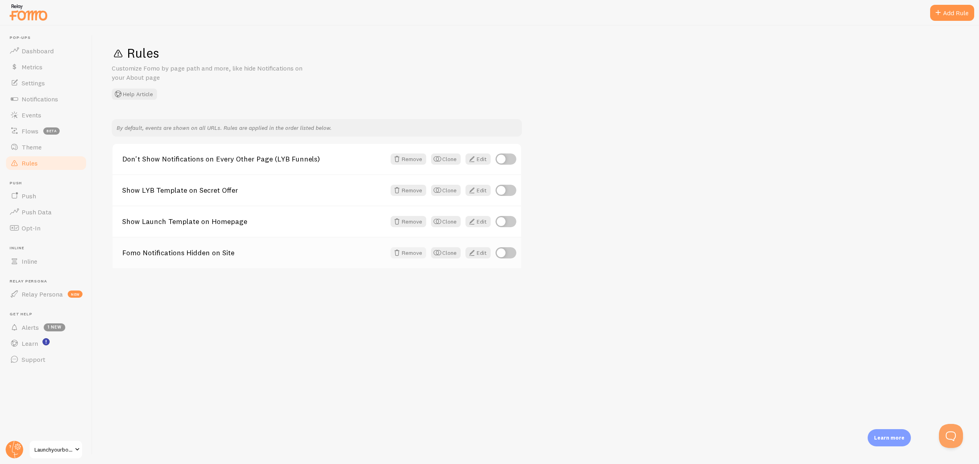
click at [405, 255] on button "Remove" at bounding box center [409, 252] width 36 height 11
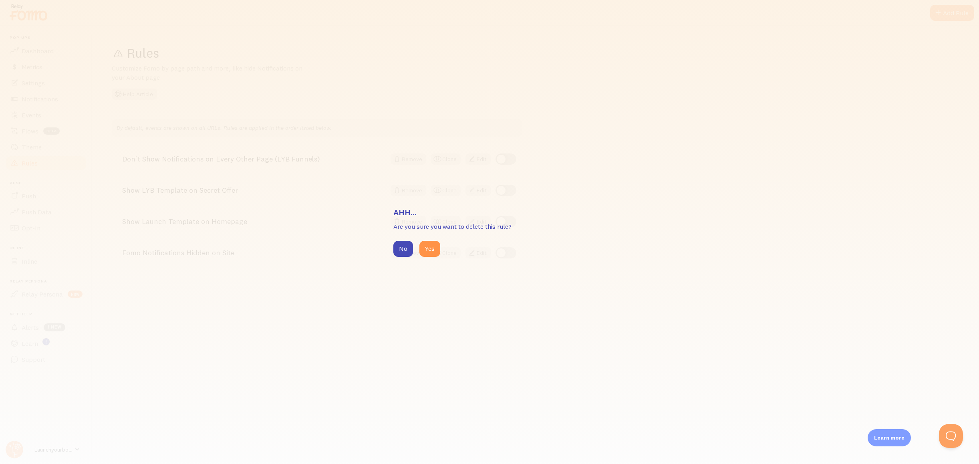
drag, startPoint x: 437, startPoint y: 249, endPoint x: 446, endPoint y: 245, distance: 9.7
click at [437, 249] on button "Yes" at bounding box center [430, 249] width 21 height 16
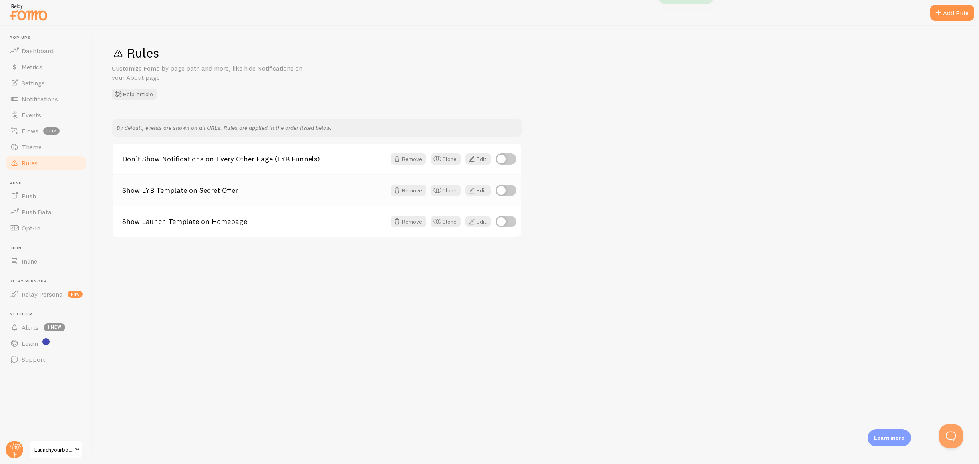
click at [197, 190] on link "Show LYB Template on Secret Offer" at bounding box center [254, 190] width 264 height 7
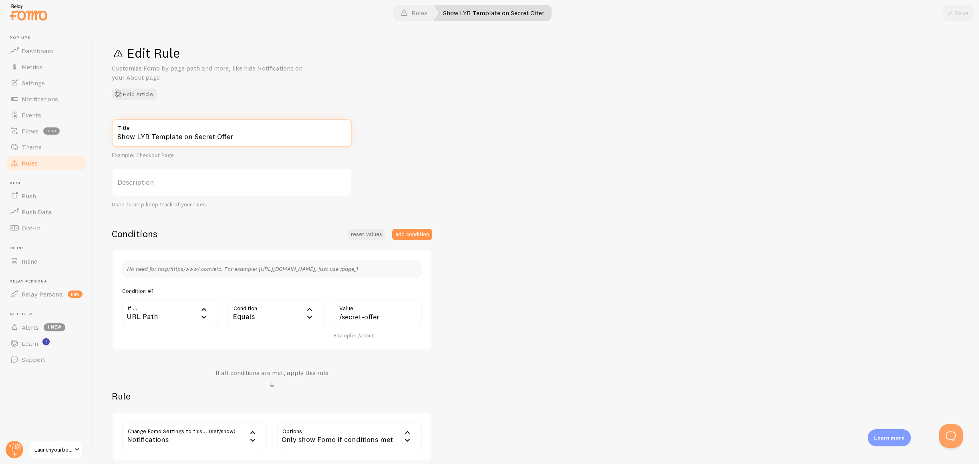
click at [154, 136] on input "Show LYB Template on Secret Offer" at bounding box center [232, 133] width 240 height 28
type input "Show LYB & Fast Track Template on Secret Offer"
drag, startPoint x: 952, startPoint y: 16, endPoint x: 503, endPoint y: 178, distance: 477.4
click at [952, 16] on span at bounding box center [951, 13] width 10 height 10
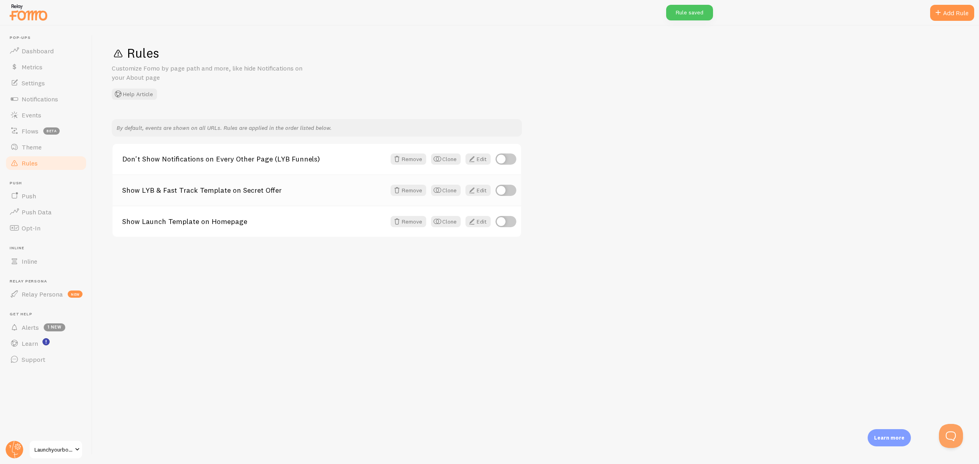
click at [262, 195] on div "Show LYB & Fast Track Template on Secret Offer Remove Clone Edit" at bounding box center [317, 189] width 409 height 31
click at [253, 187] on link "Show LYB & Fast Track Template on Secret Offer" at bounding box center [254, 190] width 264 height 7
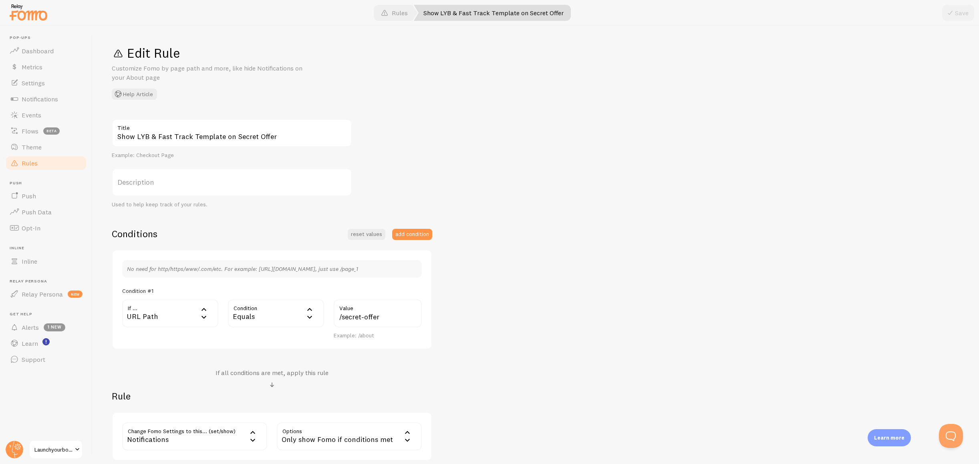
click at [34, 165] on span "Rules" at bounding box center [30, 163] width 16 height 8
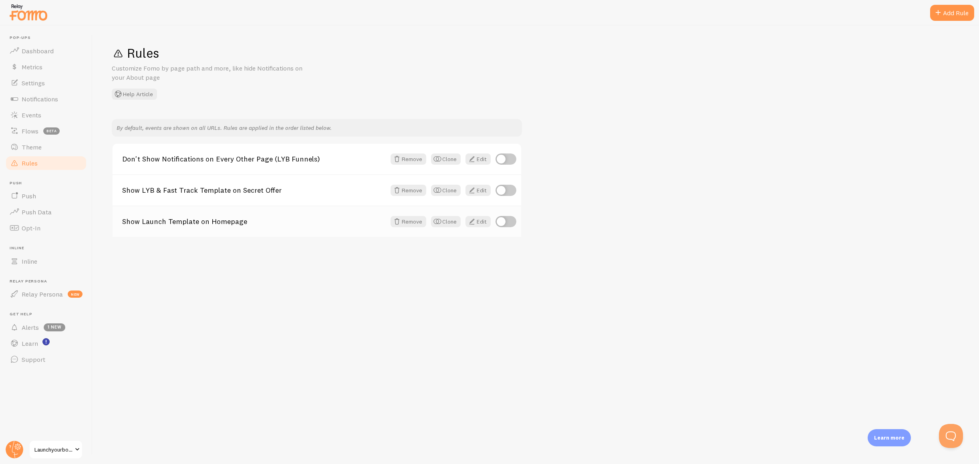
click at [203, 222] on link "Show Launch Template on Homepage" at bounding box center [254, 221] width 264 height 7
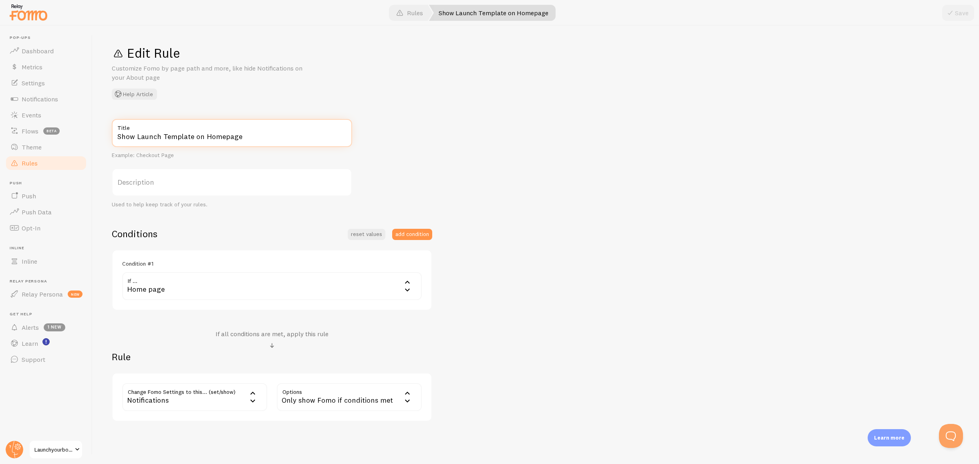
click at [142, 136] on input "Show Launch Template on Homepage" at bounding box center [232, 133] width 240 height 28
click at [270, 136] on input "Show LYB & Fast Track Template on Homepage" at bounding box center [232, 133] width 240 height 28
type input "Show LYB & Fast Track Template on Homepage (Launch Funnel)"
click at [957, 13] on button "Save" at bounding box center [958, 13] width 32 height 16
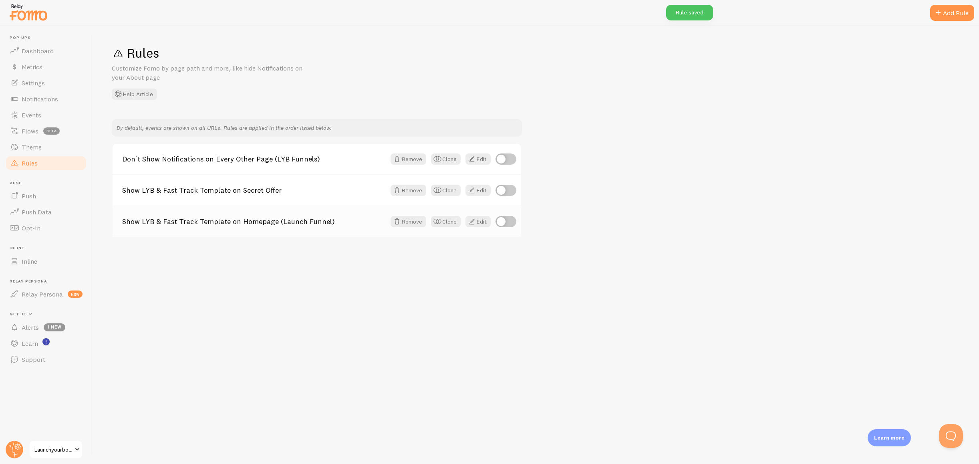
click at [187, 220] on link "Show LYB & Fast Track Template on Homepage (Launch Funnel)" at bounding box center [254, 221] width 264 height 7
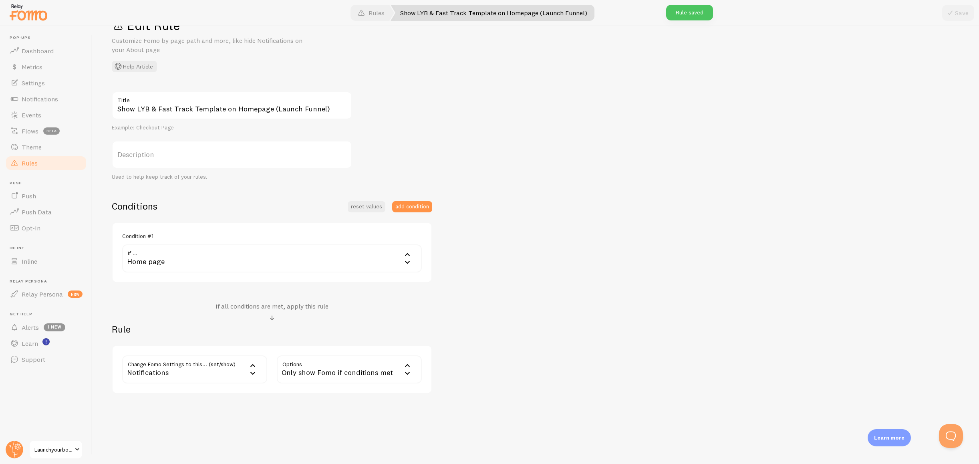
scroll to position [28, 0]
click at [170, 254] on div "Home page" at bounding box center [272, 258] width 300 height 28
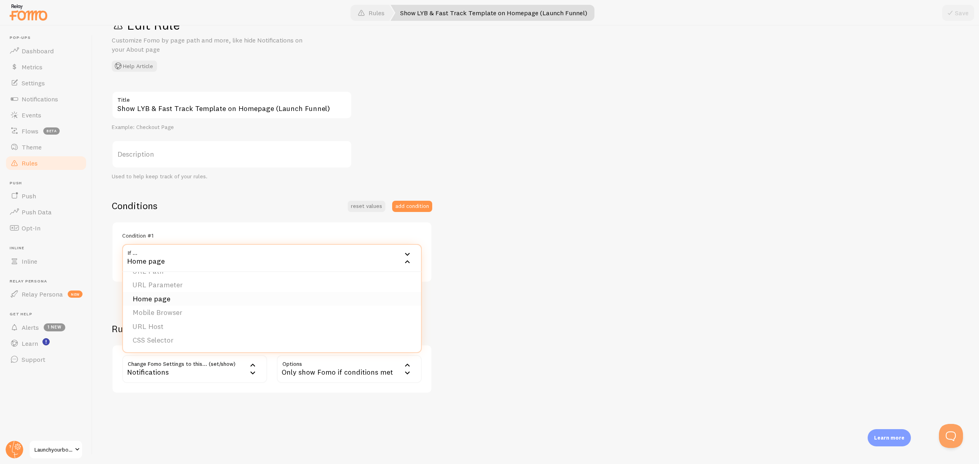
scroll to position [0, 0]
click at [556, 274] on div "Show LYB & Fast Track Template on Homepage (Launch Funnel) Title Example: Check…" at bounding box center [536, 242] width 848 height 303
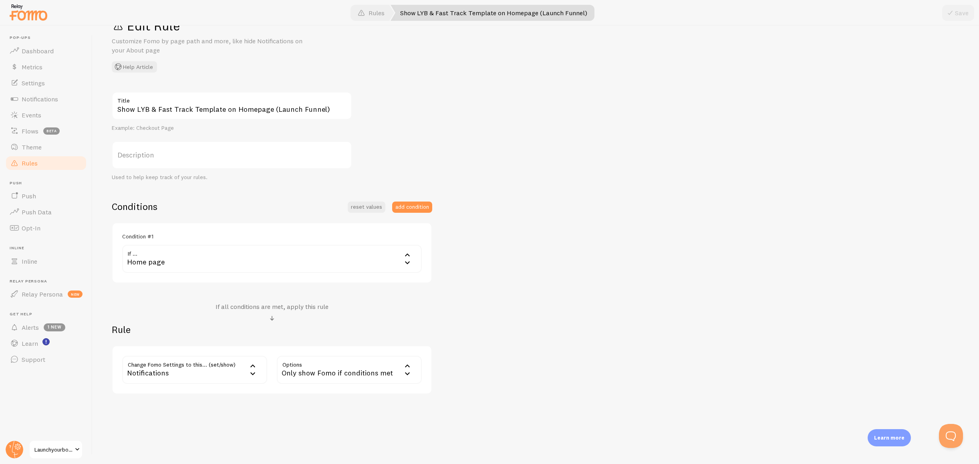
click at [234, 373] on div "Notifications" at bounding box center [194, 370] width 145 height 28
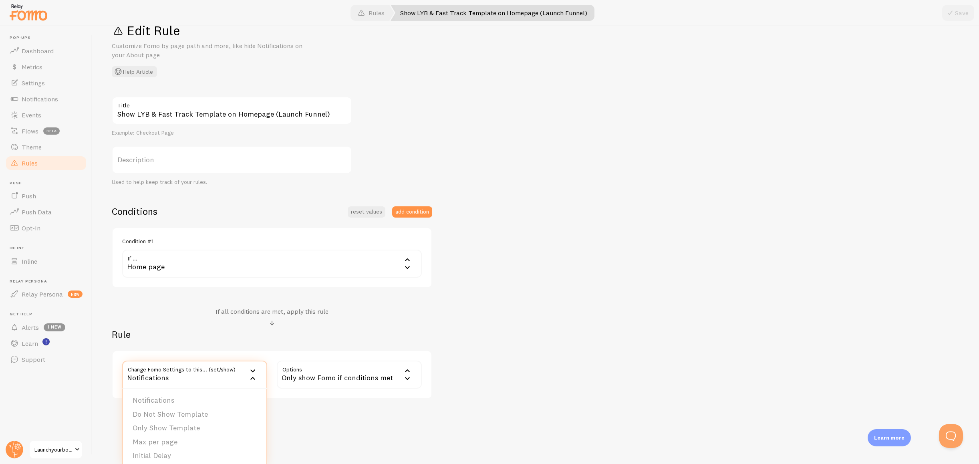
click at [509, 308] on div "Show LYB & Fast Track Template on Homepage (Launch Funnel) Title Example: Check…" at bounding box center [536, 248] width 848 height 303
click at [37, 160] on span "Rules" at bounding box center [30, 163] width 16 height 8
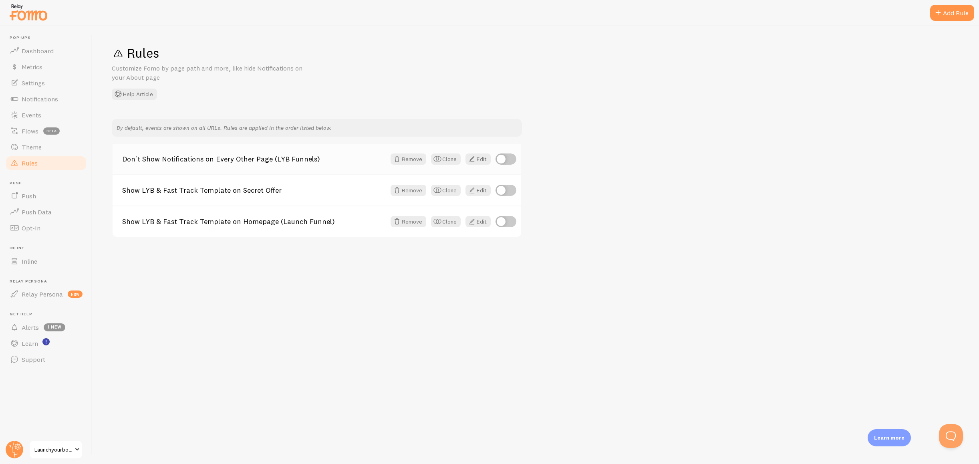
click at [294, 162] on link "Don't Show Notifications on Every Other Page (LYB Funnels)" at bounding box center [254, 158] width 264 height 7
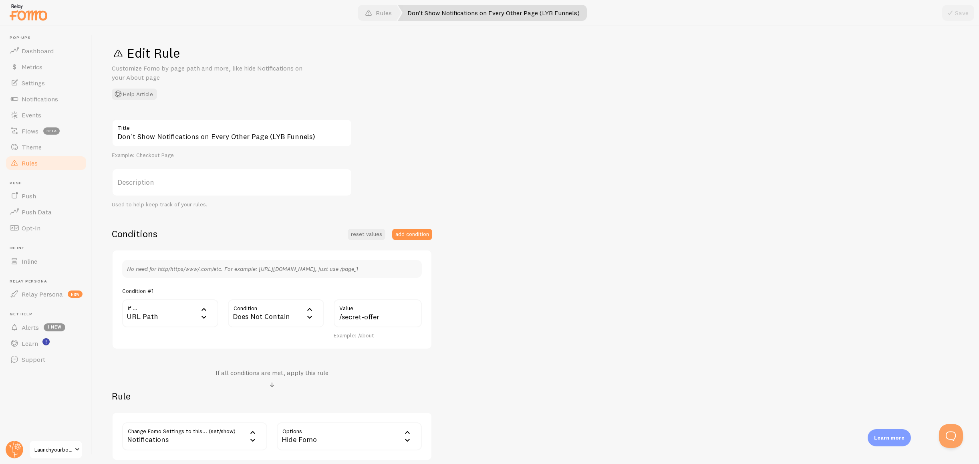
scroll to position [67, 0]
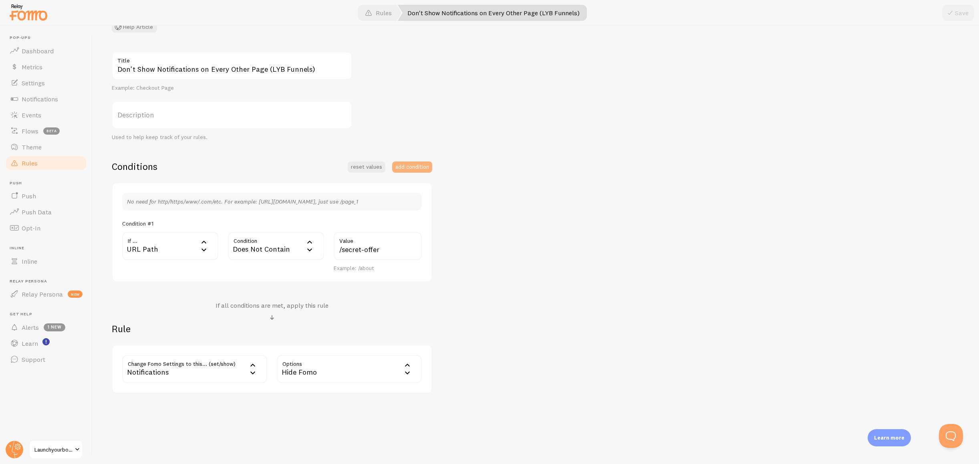
click at [411, 169] on button "add condition" at bounding box center [412, 166] width 40 height 11
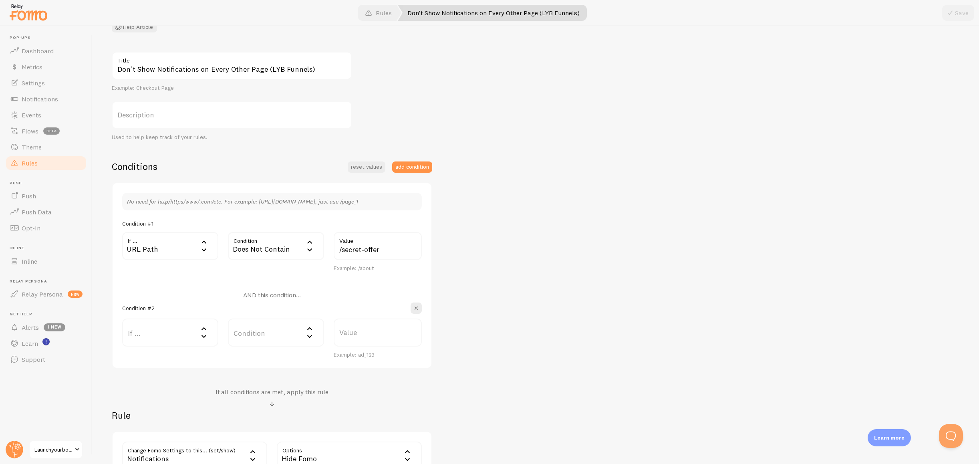
click at [290, 297] on h4 "AND this condition..." at bounding box center [272, 295] width 58 height 8
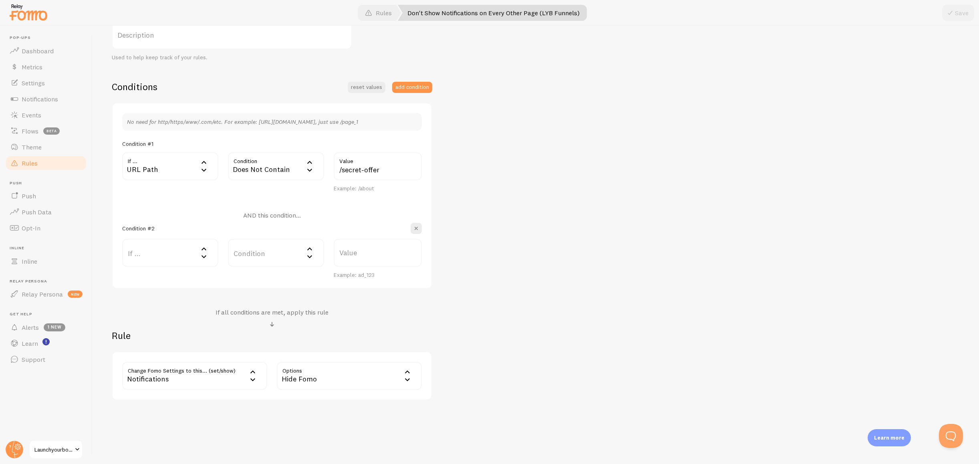
scroll to position [143, 0]
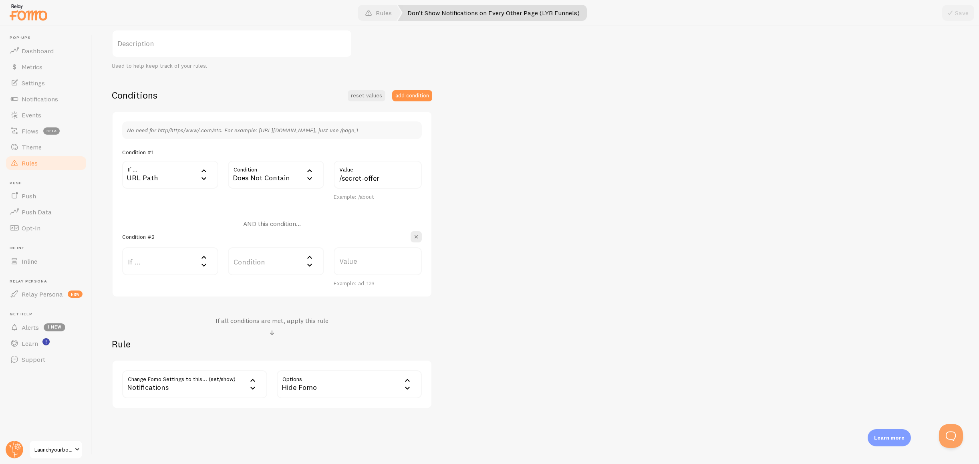
click at [199, 250] on label "If ..." at bounding box center [170, 261] width 96 height 28
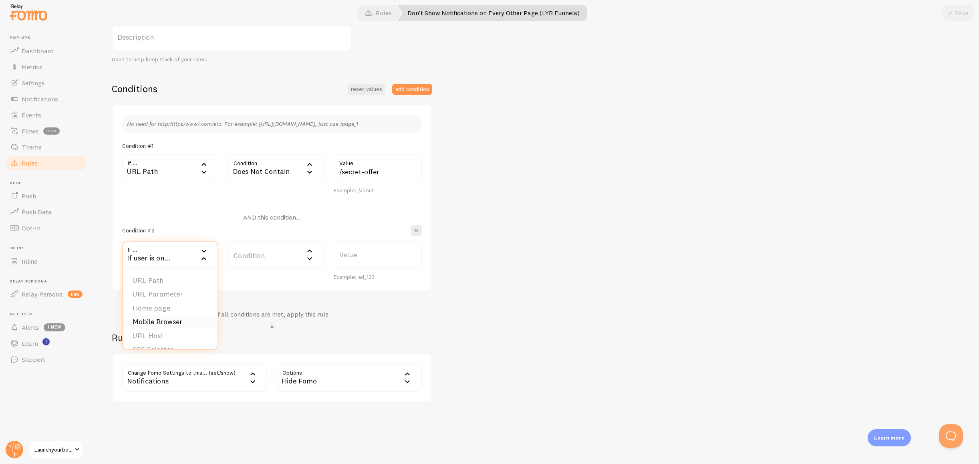
scroll to position [148, 0]
click at [167, 307] on li "Home page" at bounding box center [170, 306] width 95 height 14
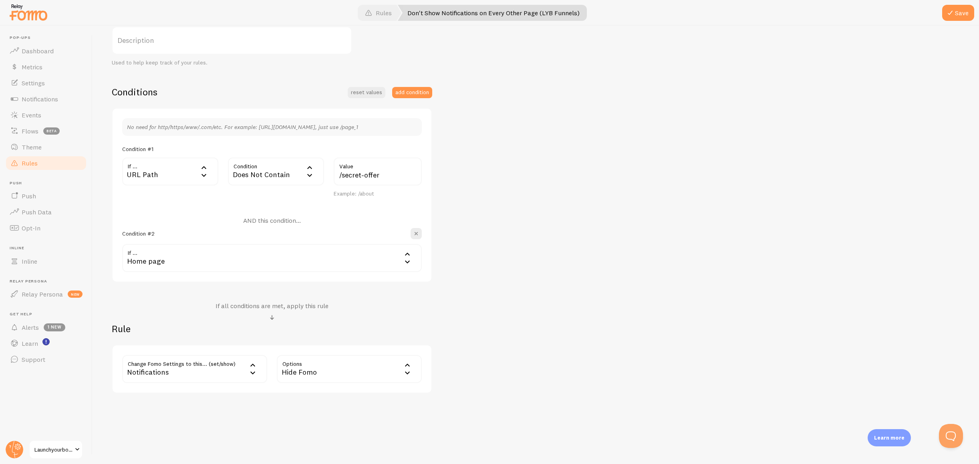
drag, startPoint x: 248, startPoint y: 256, endPoint x: 234, endPoint y: 260, distance: 14.3
click at [248, 256] on div "Home page" at bounding box center [272, 258] width 300 height 28
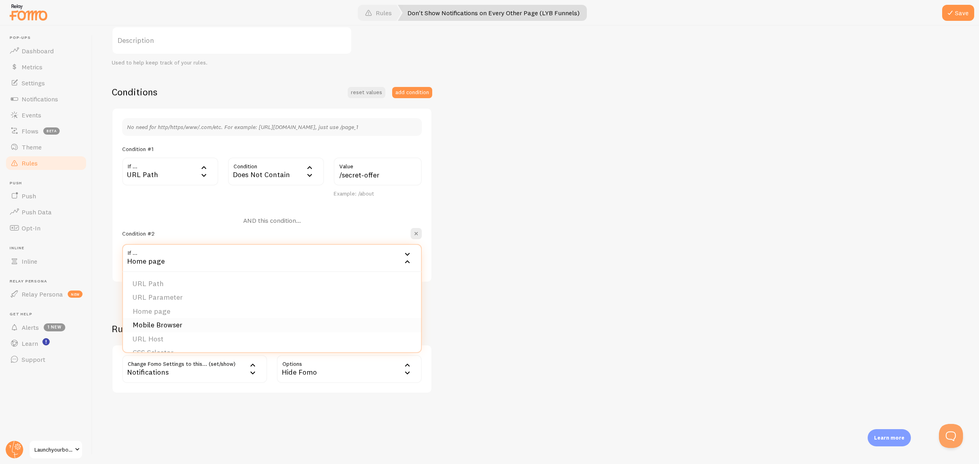
scroll to position [12, 0]
click at [529, 197] on div "Don't Show Notifications on Every Other Page (LYB Funnels) Title Example: Check…" at bounding box center [536, 185] width 848 height 416
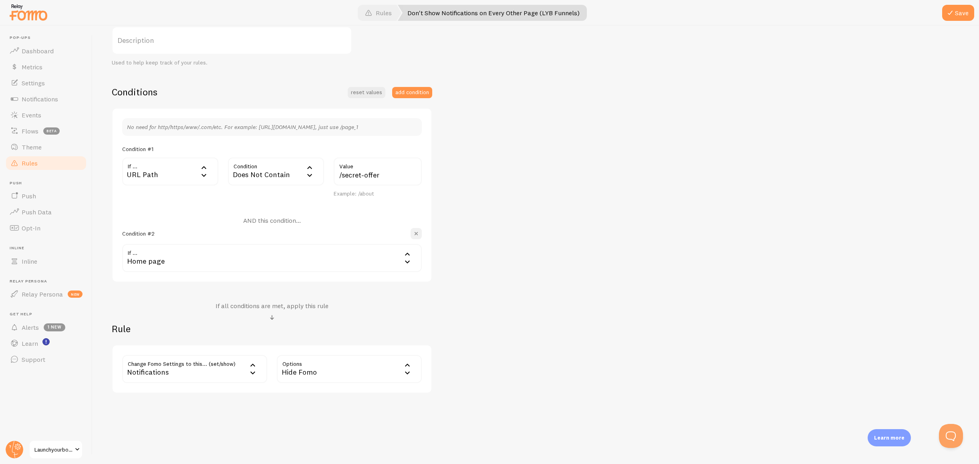
click at [417, 232] on span "button" at bounding box center [416, 234] width 8 height 8
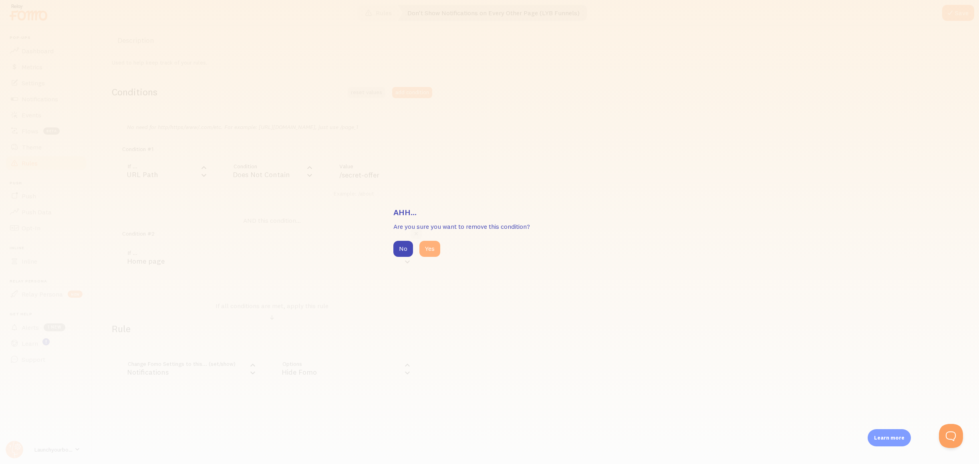
drag, startPoint x: 433, startPoint y: 253, endPoint x: 421, endPoint y: 254, distance: 12.1
click at [432, 253] on button "Yes" at bounding box center [430, 249] width 21 height 16
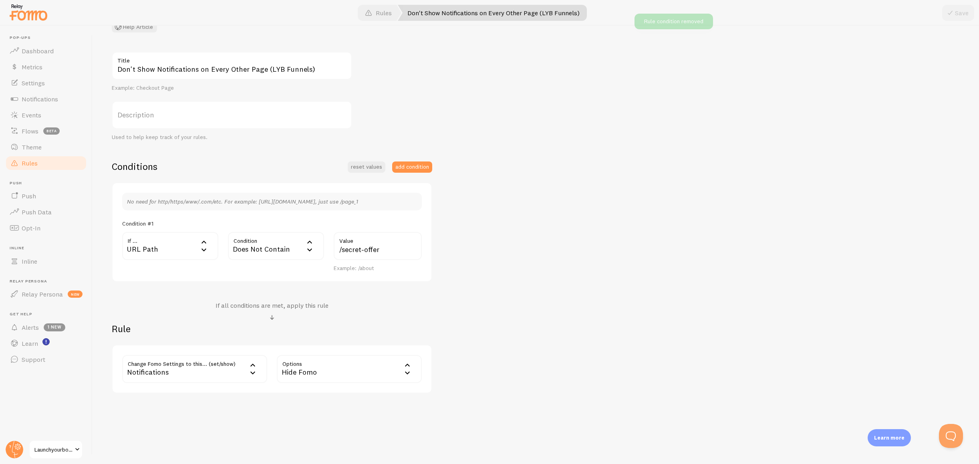
scroll to position [67, 0]
click at [72, 161] on link "Rules" at bounding box center [46, 163] width 83 height 16
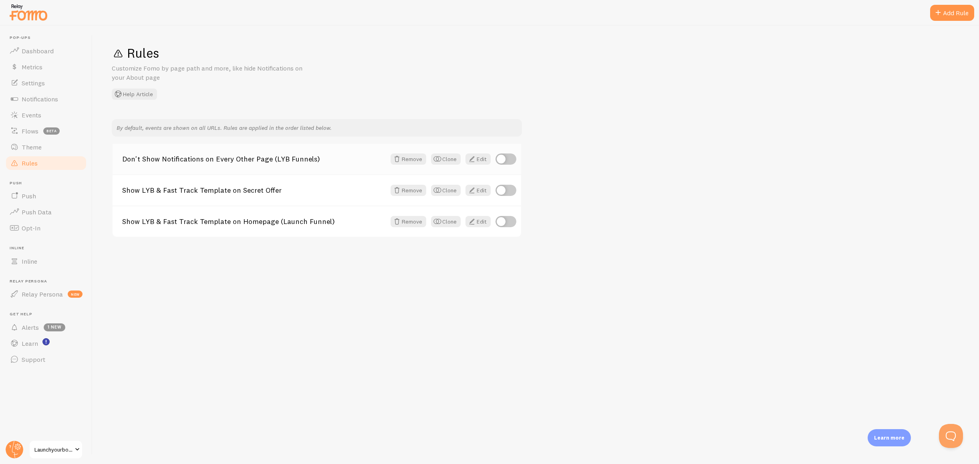
click at [270, 163] on link "Don't Show Notifications on Every Other Page (LYB Funnels)" at bounding box center [254, 158] width 264 height 7
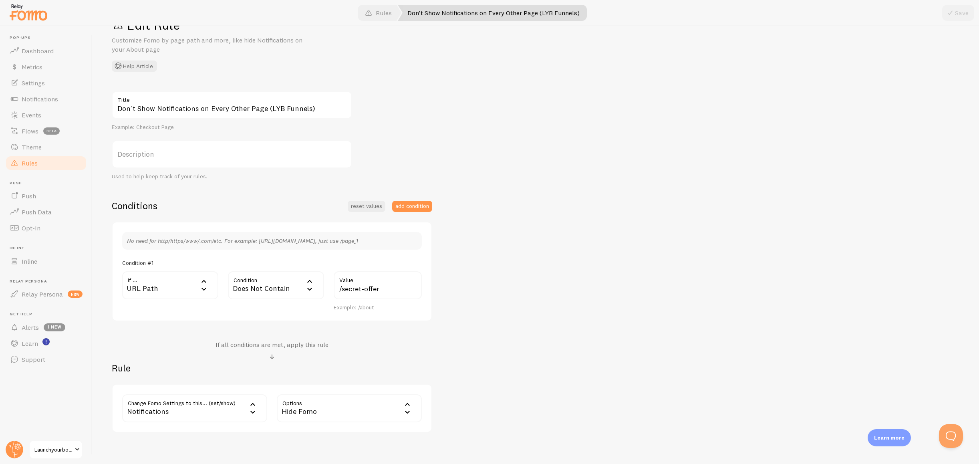
scroll to position [61, 0]
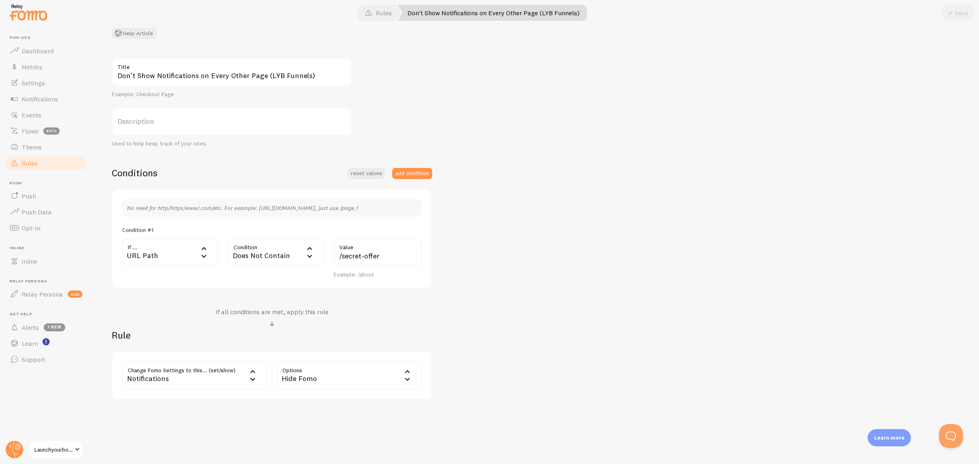
click at [40, 161] on link "Rules" at bounding box center [46, 163] width 83 height 16
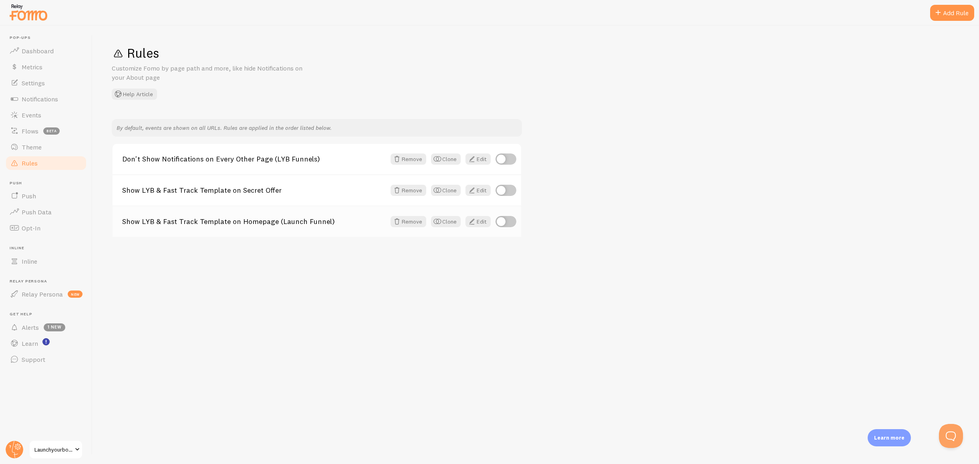
click at [243, 224] on link "Show LYB & Fast Track Template on Homepage (Launch Funnel)" at bounding box center [254, 221] width 264 height 7
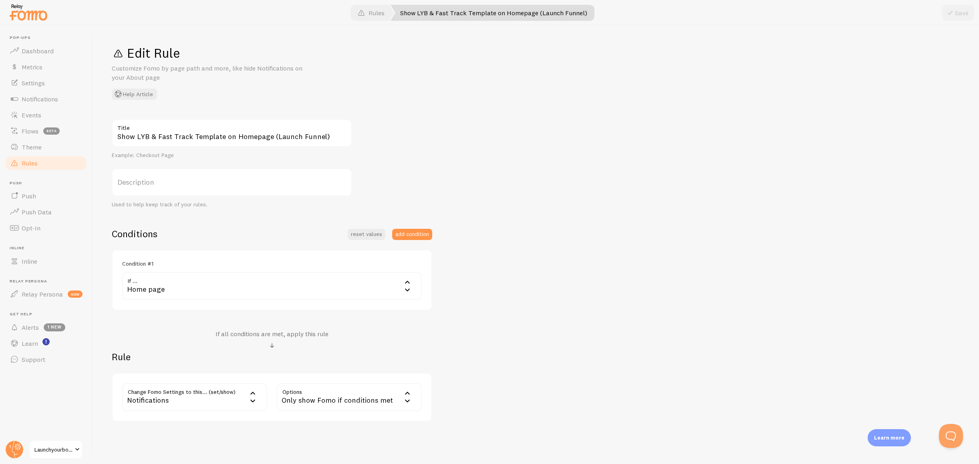
scroll to position [28, 0]
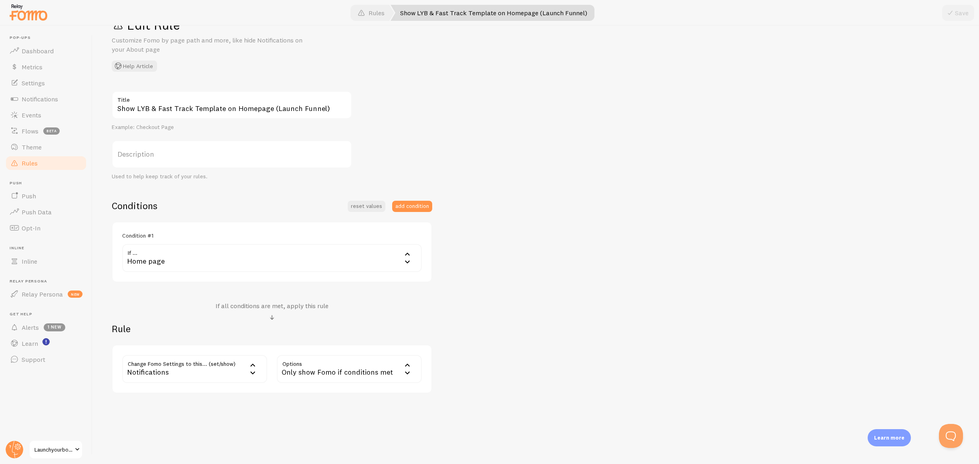
click at [26, 164] on span "Rules" at bounding box center [30, 163] width 16 height 8
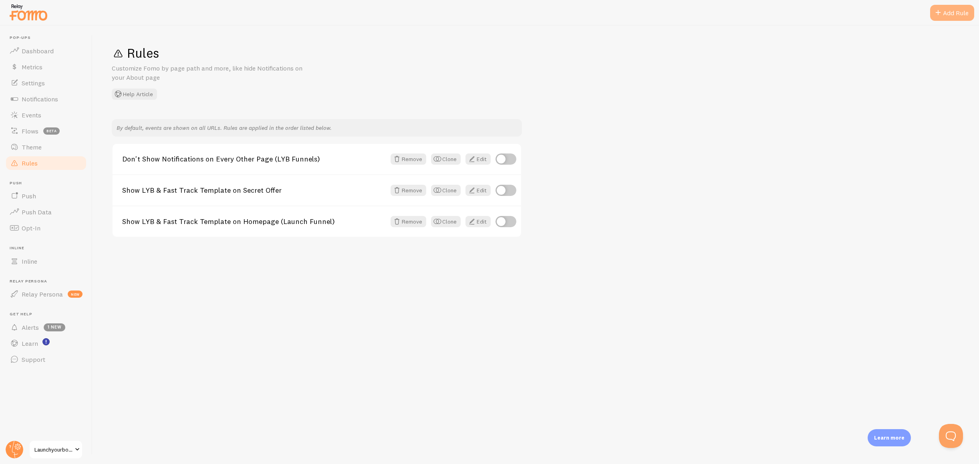
click at [944, 14] on div "Add Rule" at bounding box center [952, 13] width 44 height 16
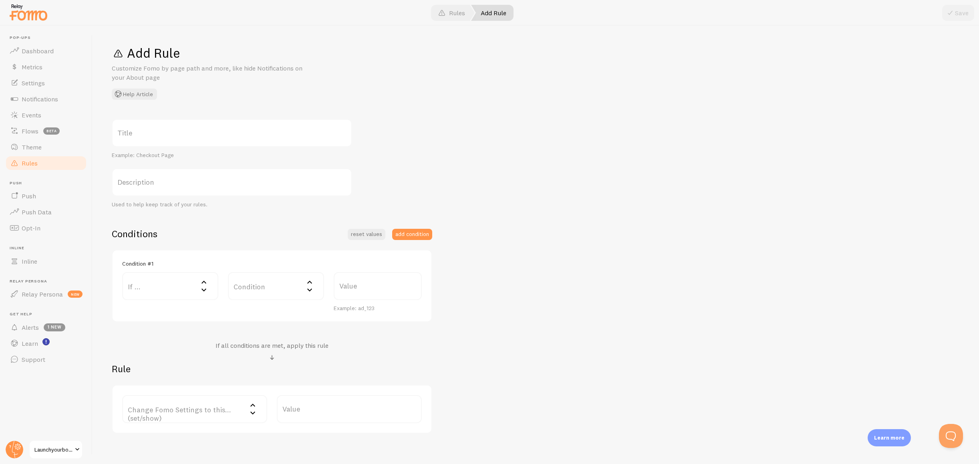
click at [144, 283] on label "If ..." at bounding box center [170, 286] width 96 height 28
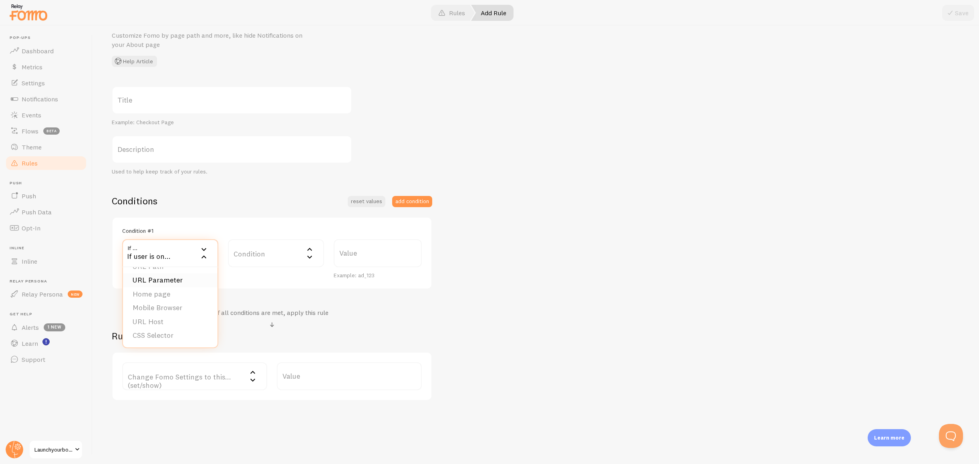
scroll to position [38, 0]
click at [153, 292] on li "Home page" at bounding box center [170, 289] width 95 height 14
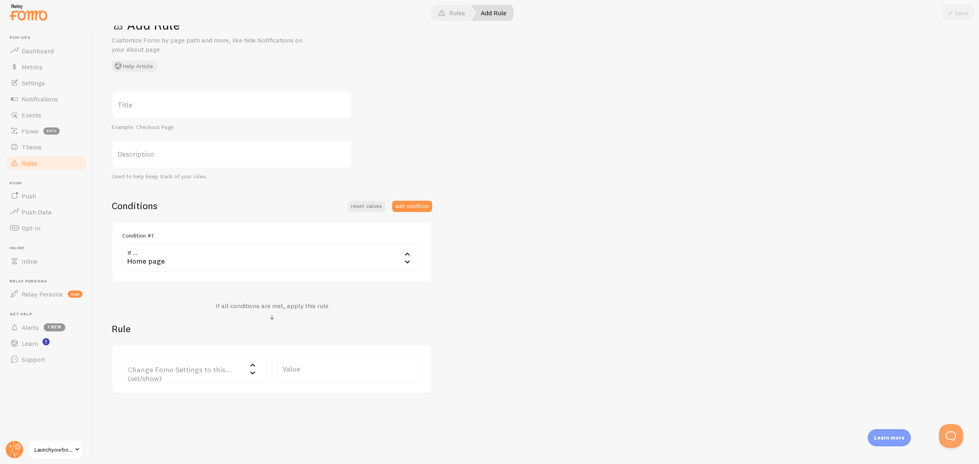
click at [245, 364] on label "Change Fomo Settings to this... (set/show)" at bounding box center [194, 369] width 145 height 28
click at [235, 321] on div at bounding box center [272, 318] width 113 height 10
click at [286, 262] on div "Home page" at bounding box center [272, 258] width 300 height 28
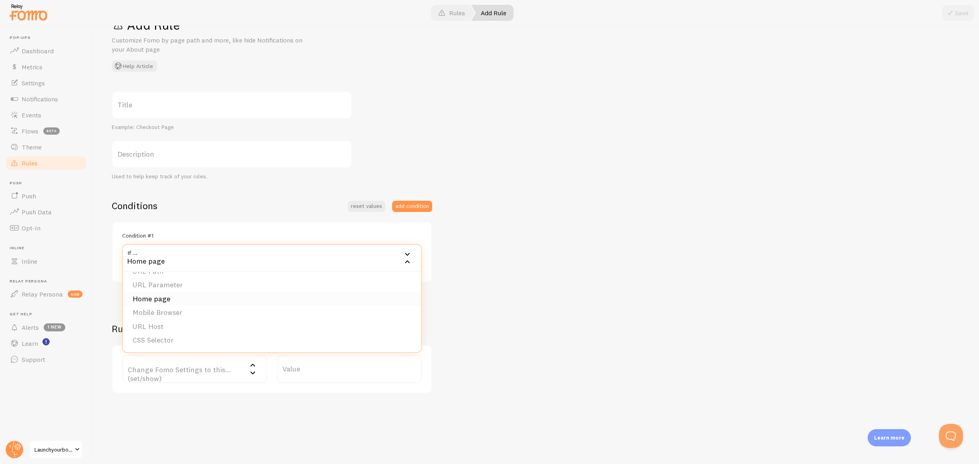
scroll to position [0, 0]
click at [172, 286] on li "URL Path" at bounding box center [272, 284] width 298 height 14
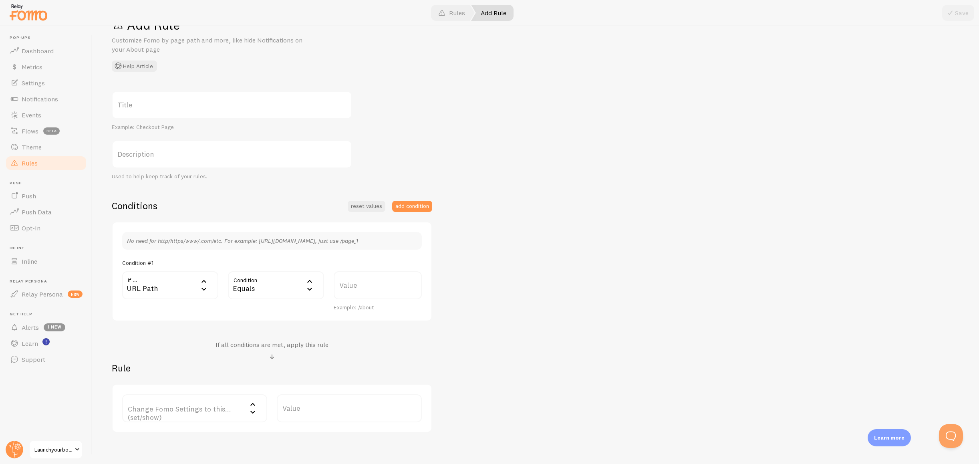
click at [264, 277] on div "Equals" at bounding box center [276, 285] width 96 height 28
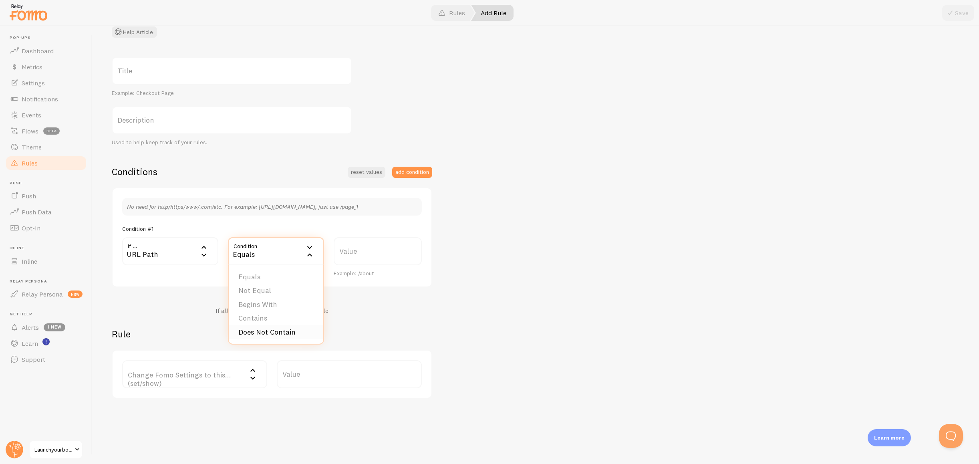
scroll to position [67, 0]
click at [278, 284] on li "Not Equal" at bounding box center [276, 285] width 95 height 14
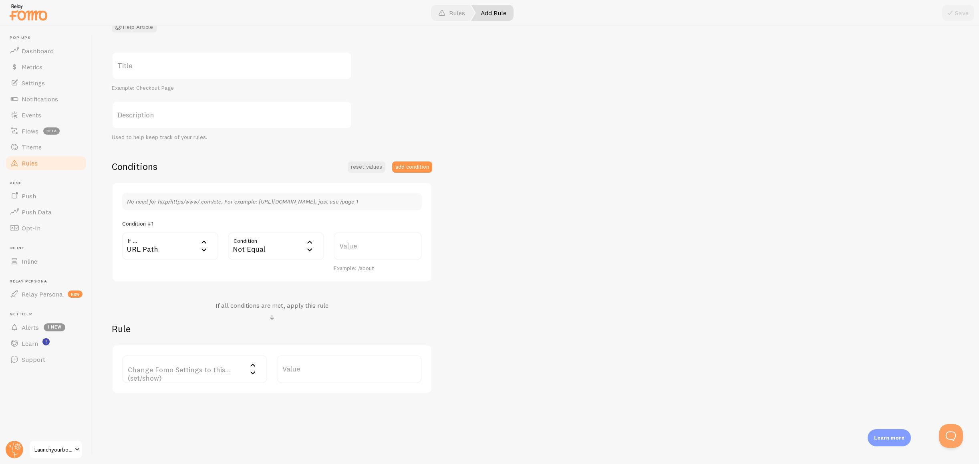
click at [357, 249] on label "Value" at bounding box center [378, 246] width 88 height 28
click at [357, 249] on input "Value" at bounding box center [378, 246] width 88 height 28
type input "/"
drag, startPoint x: 544, startPoint y: 306, endPoint x: 534, endPoint y: 296, distance: 14.2
click at [544, 306] on div "Title Example: Checkout Page Description Used to help keep track of your rules.…" at bounding box center [536, 223] width 848 height 342
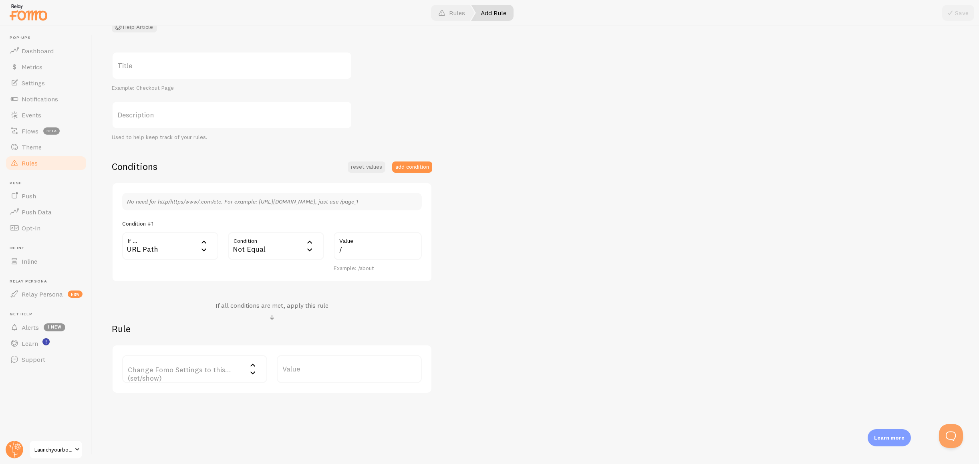
scroll to position [61, 0]
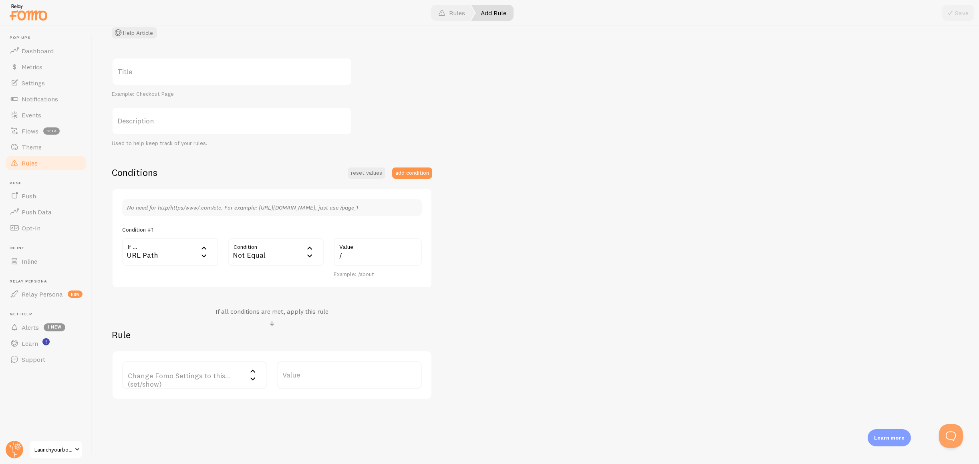
click at [42, 165] on link "Rules" at bounding box center [46, 163] width 83 height 16
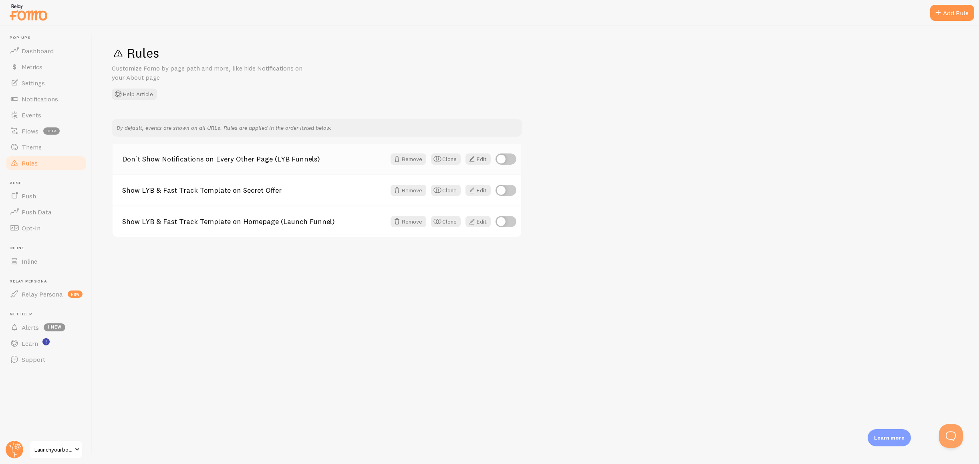
click at [274, 161] on link "Don't Show Notifications on Every Other Page (LYB Funnels)" at bounding box center [254, 158] width 264 height 7
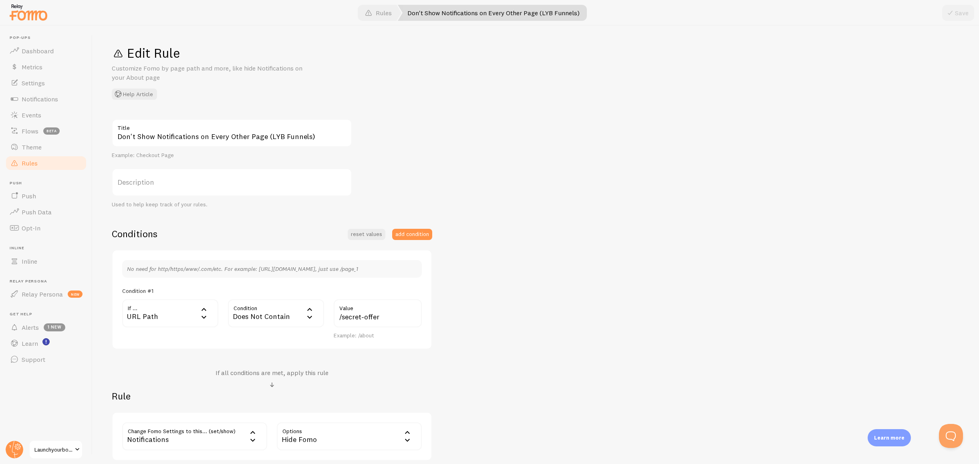
click at [45, 158] on link "Rules" at bounding box center [46, 163] width 83 height 16
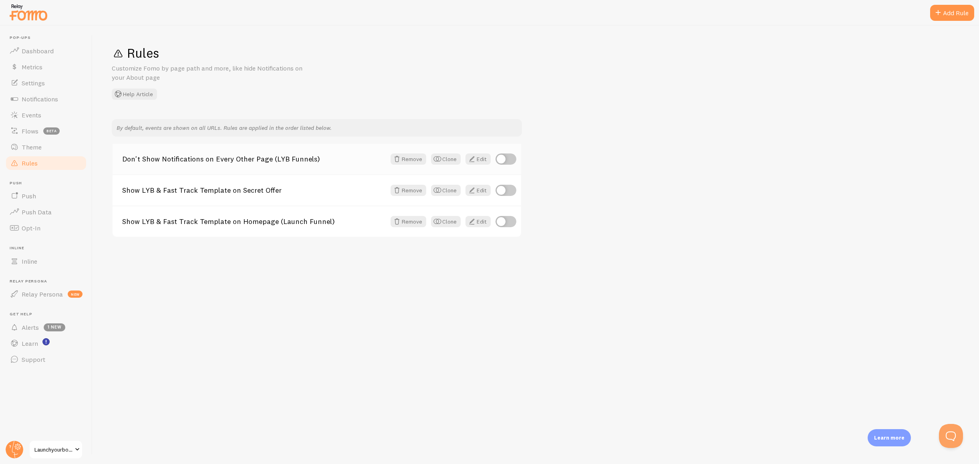
click at [232, 160] on link "Don't Show Notifications on Every Other Page (LYB Funnels)" at bounding box center [254, 158] width 264 height 7
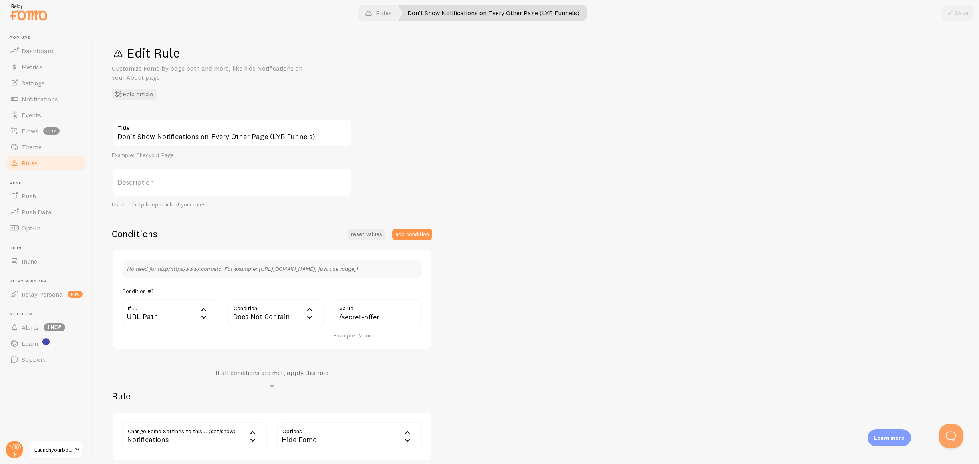
scroll to position [67, 0]
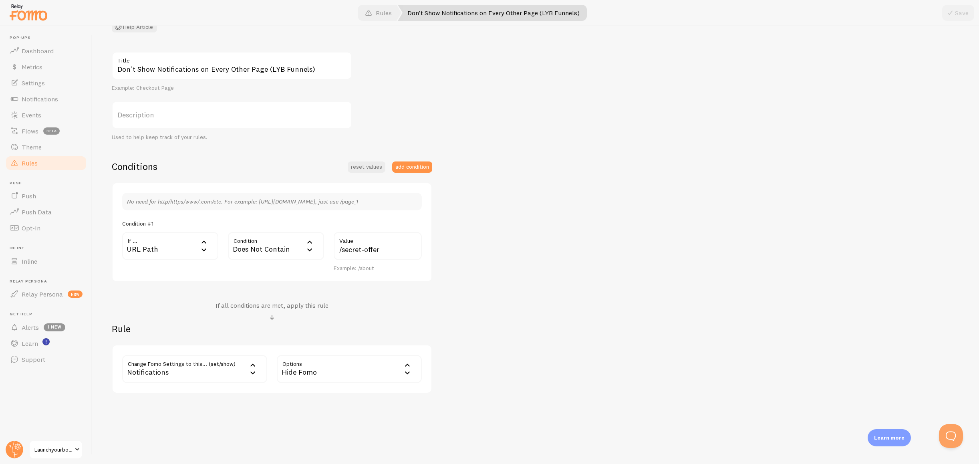
click at [51, 161] on link "Rules" at bounding box center [46, 163] width 83 height 16
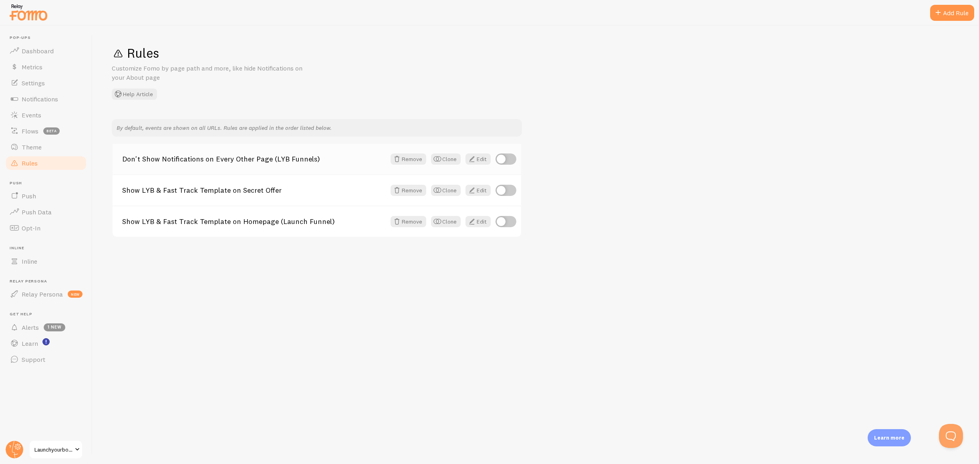
click at [274, 163] on div "Don't Show Notifications on Every Other Page (LYB Funnels) Remove Clone Edit" at bounding box center [317, 159] width 409 height 30
click at [282, 158] on link "Don't Show Notifications on Every Other Page (LYB Funnels)" at bounding box center [254, 158] width 264 height 7
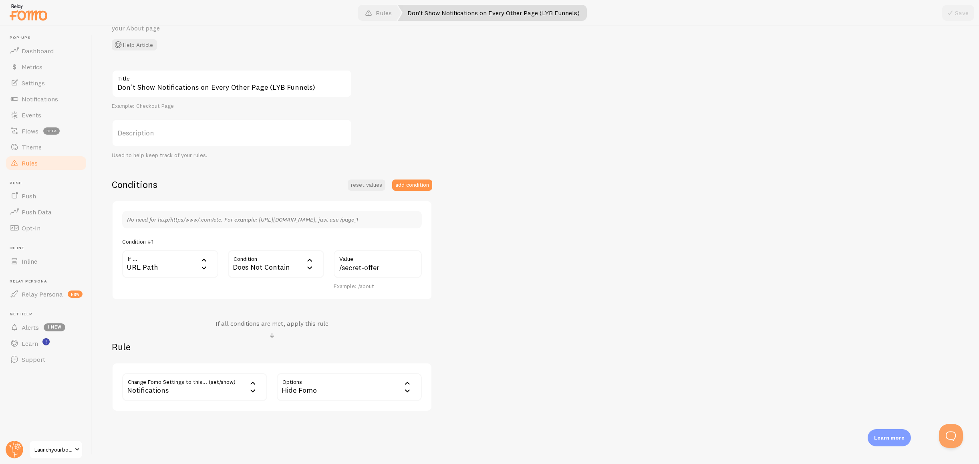
scroll to position [52, 0]
click at [32, 166] on span "Rules" at bounding box center [30, 163] width 16 height 8
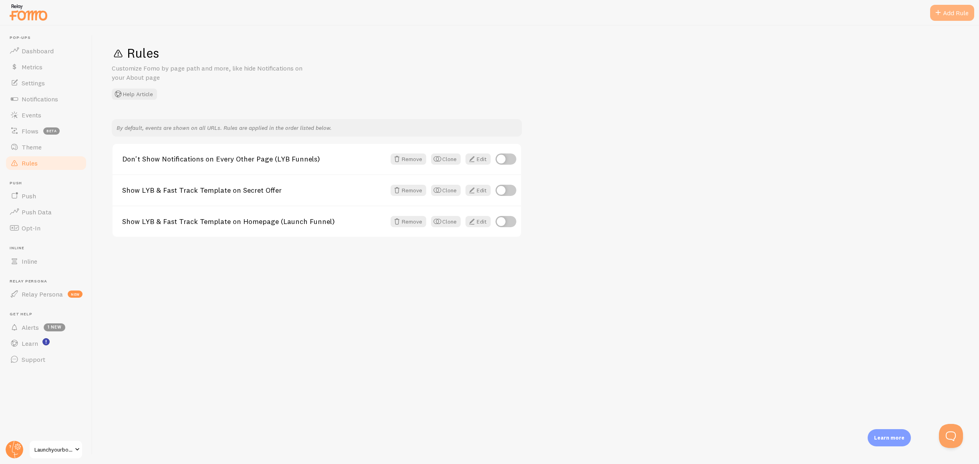
click at [947, 14] on div "Add Rule" at bounding box center [952, 13] width 44 height 16
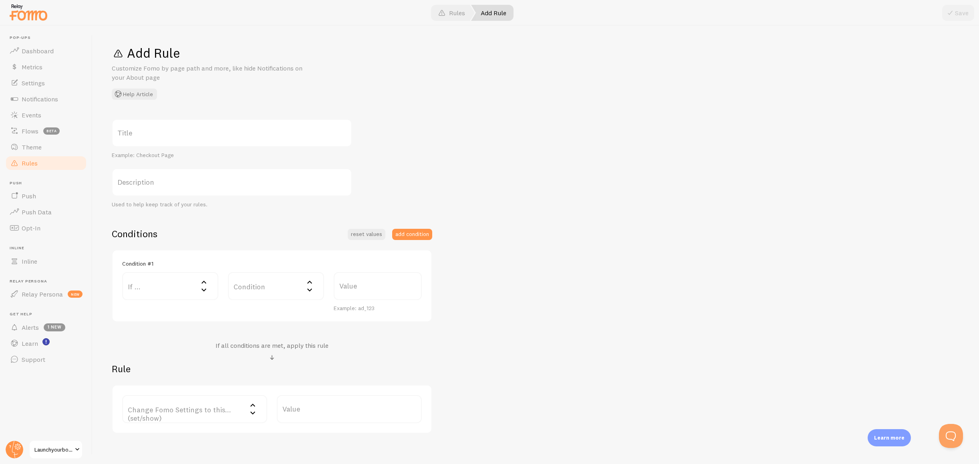
click at [193, 288] on label "If ..." at bounding box center [170, 286] width 96 height 28
click at [160, 317] on li "URL Path" at bounding box center [170, 312] width 95 height 14
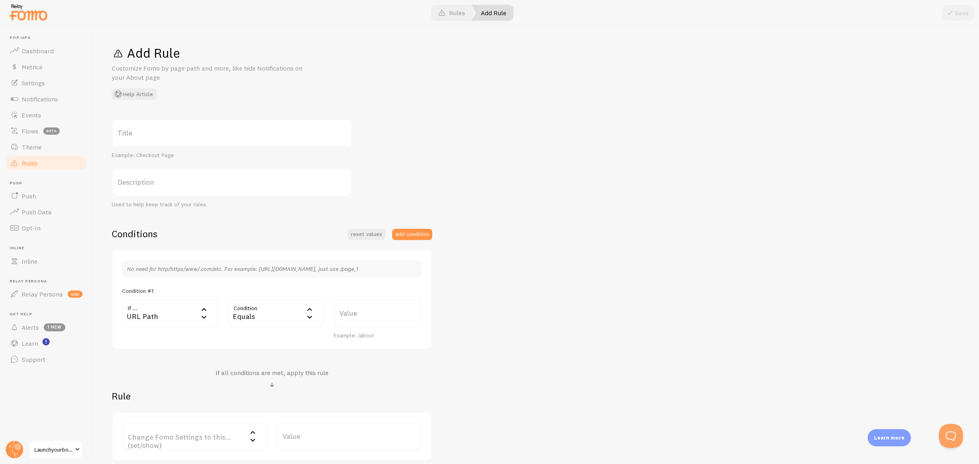
click at [250, 309] on div "Equals" at bounding box center [276, 313] width 96 height 28
click at [263, 353] on li "Not Equal" at bounding box center [276, 353] width 95 height 14
click at [352, 319] on label "Value" at bounding box center [378, 313] width 88 height 28
click at [352, 319] on input "Value" at bounding box center [378, 313] width 88 height 28
type input "/"
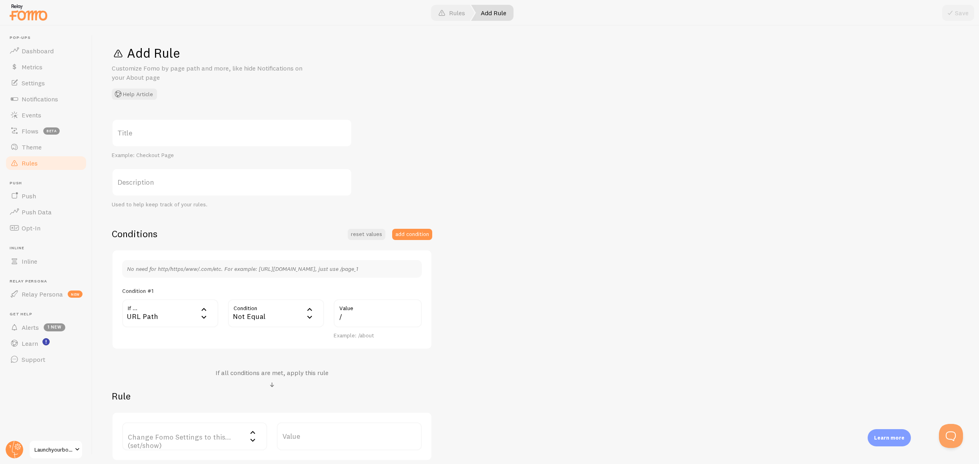
click at [323, 413] on div "Change Fomo Settings to this... (set/show) Change Fomo Settings to this... (set…" at bounding box center [272, 436] width 321 height 49
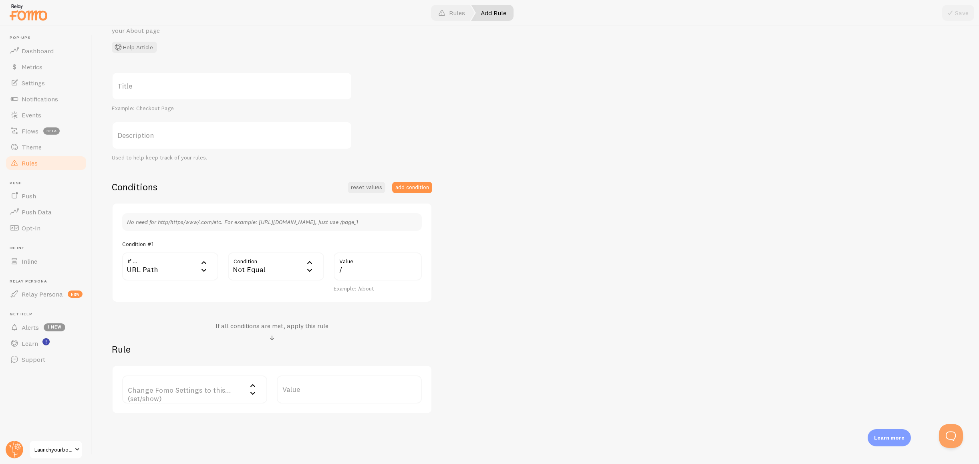
click at [249, 392] on div at bounding box center [253, 389] width 10 height 17
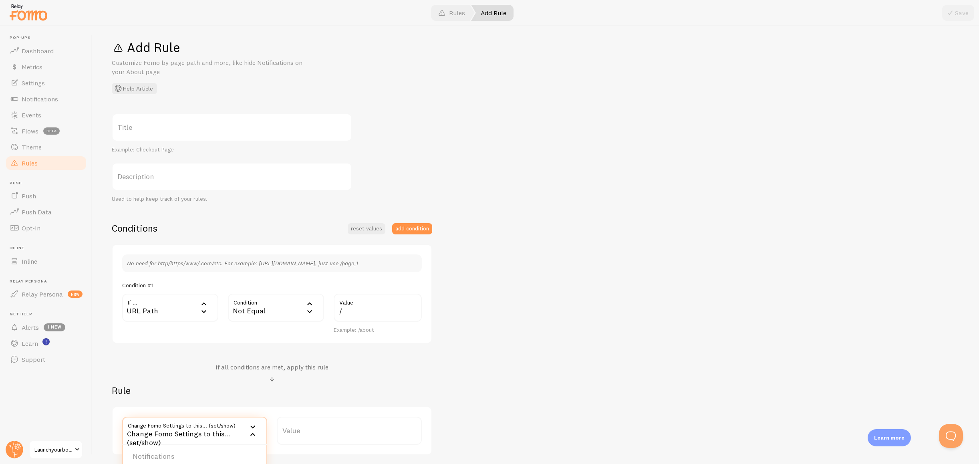
scroll to position [7, 0]
click at [282, 377] on div at bounding box center [272, 378] width 113 height 10
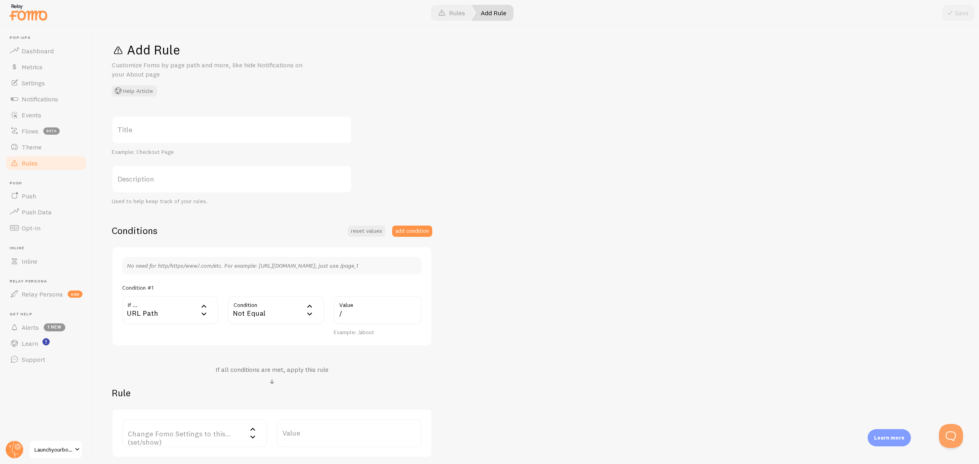
scroll to position [0, 0]
click at [36, 165] on span "Rules" at bounding box center [30, 163] width 16 height 8
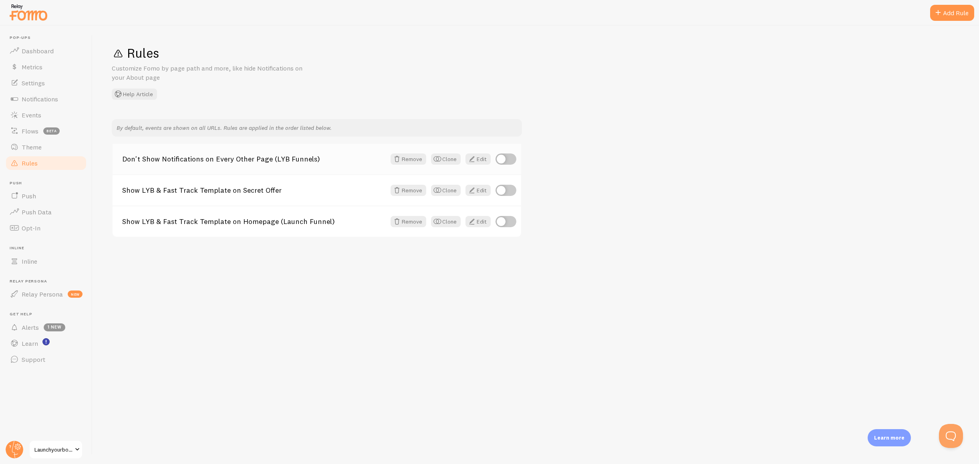
click at [244, 161] on link "Don't Show Notifications on Every Other Page (LYB Funnels)" at bounding box center [254, 158] width 264 height 7
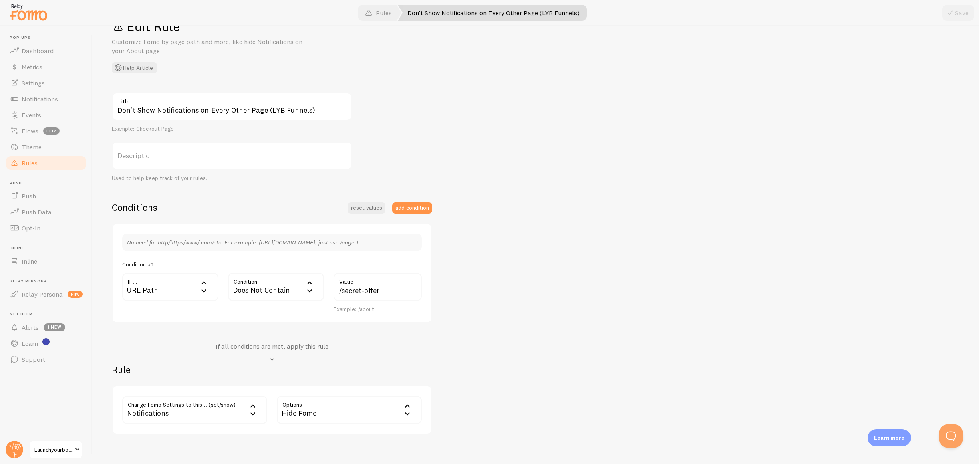
scroll to position [30, 0]
